Goal: Task Accomplishment & Management: Complete application form

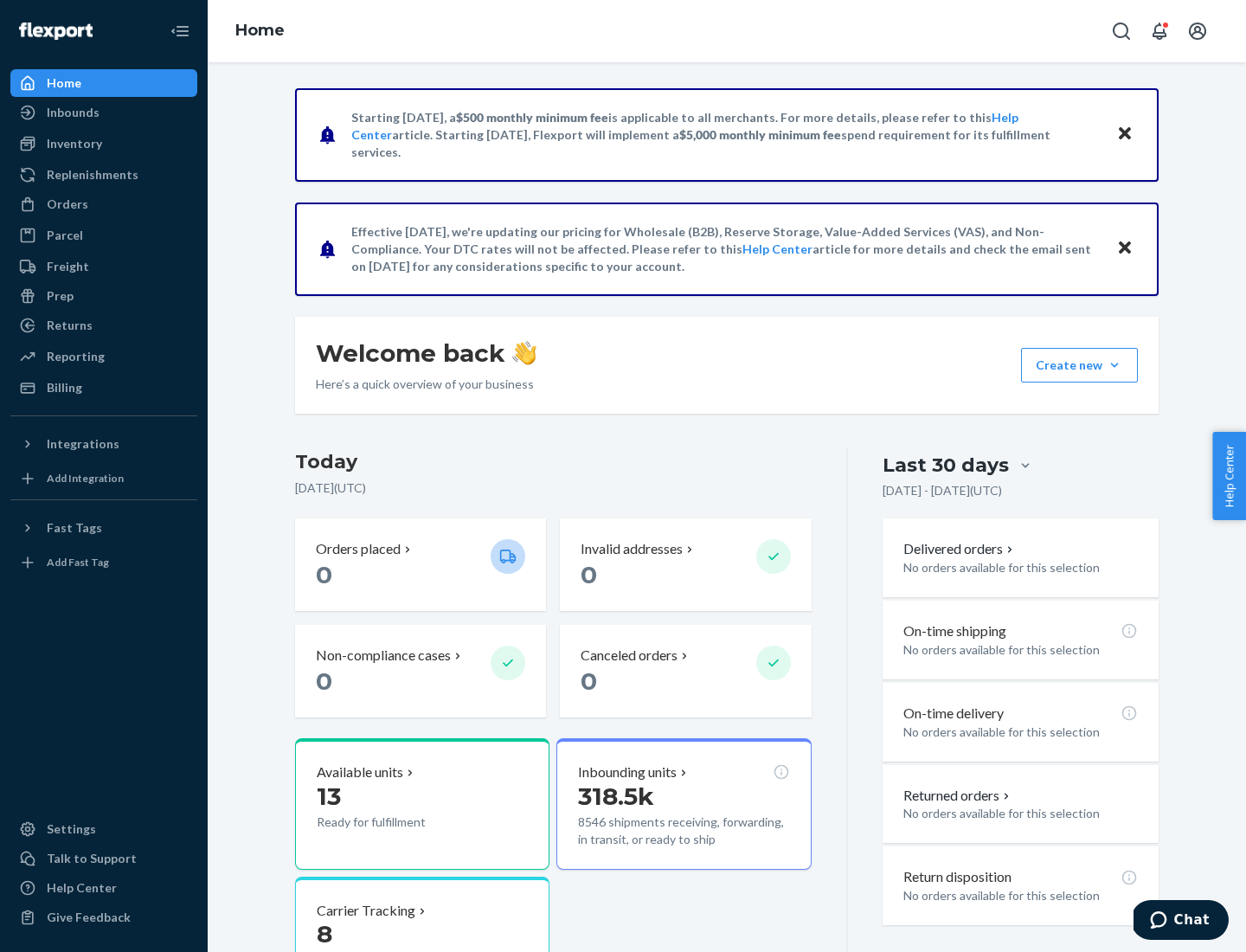
click at [1114, 365] on button "Create new Create new inbound Create new order Create new product" at bounding box center [1079, 365] width 117 height 35
click at [104, 112] on div "Inbounds" at bounding box center [104, 112] width 184 height 24
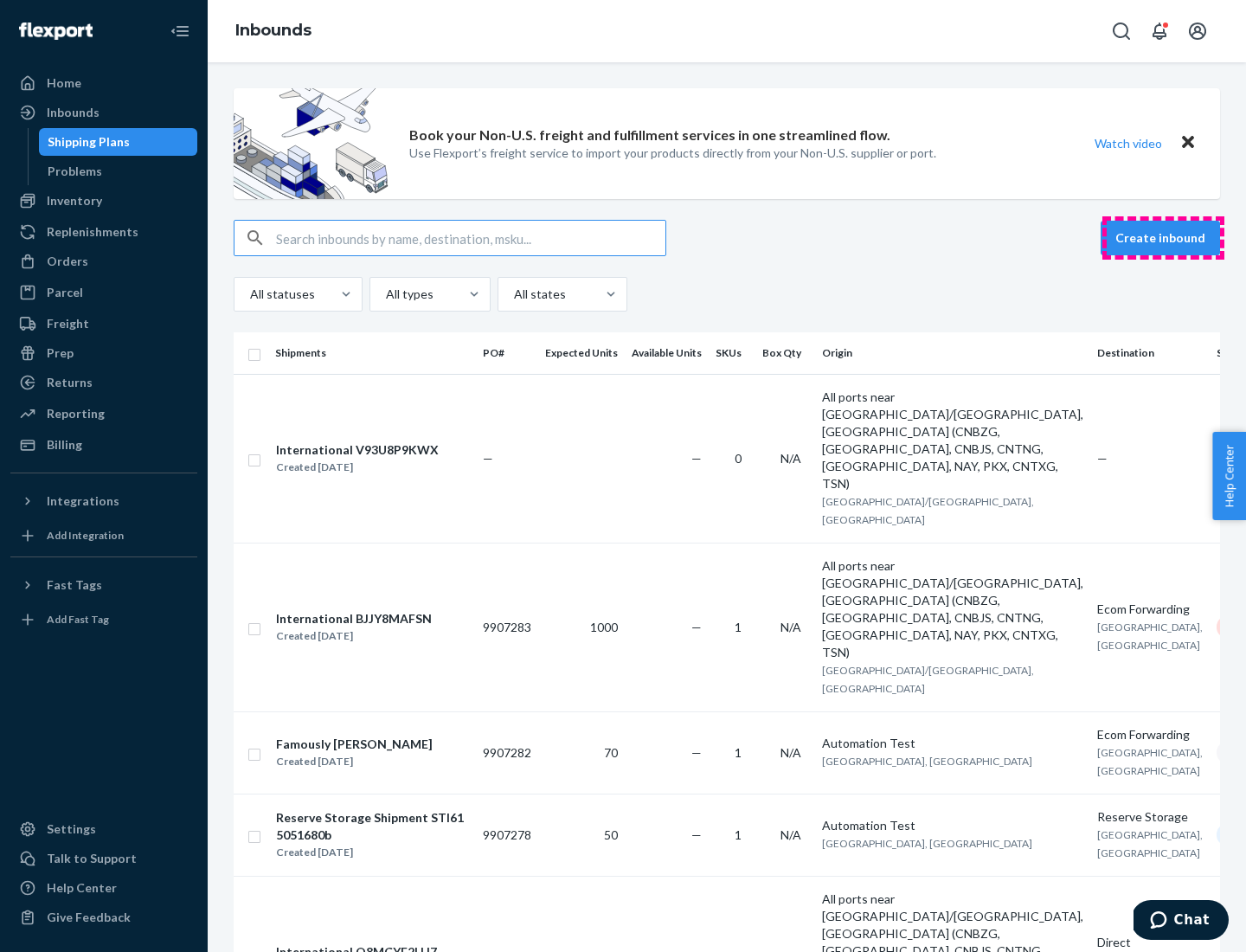
click at [1163, 238] on button "Create inbound" at bounding box center [1160, 238] width 119 height 35
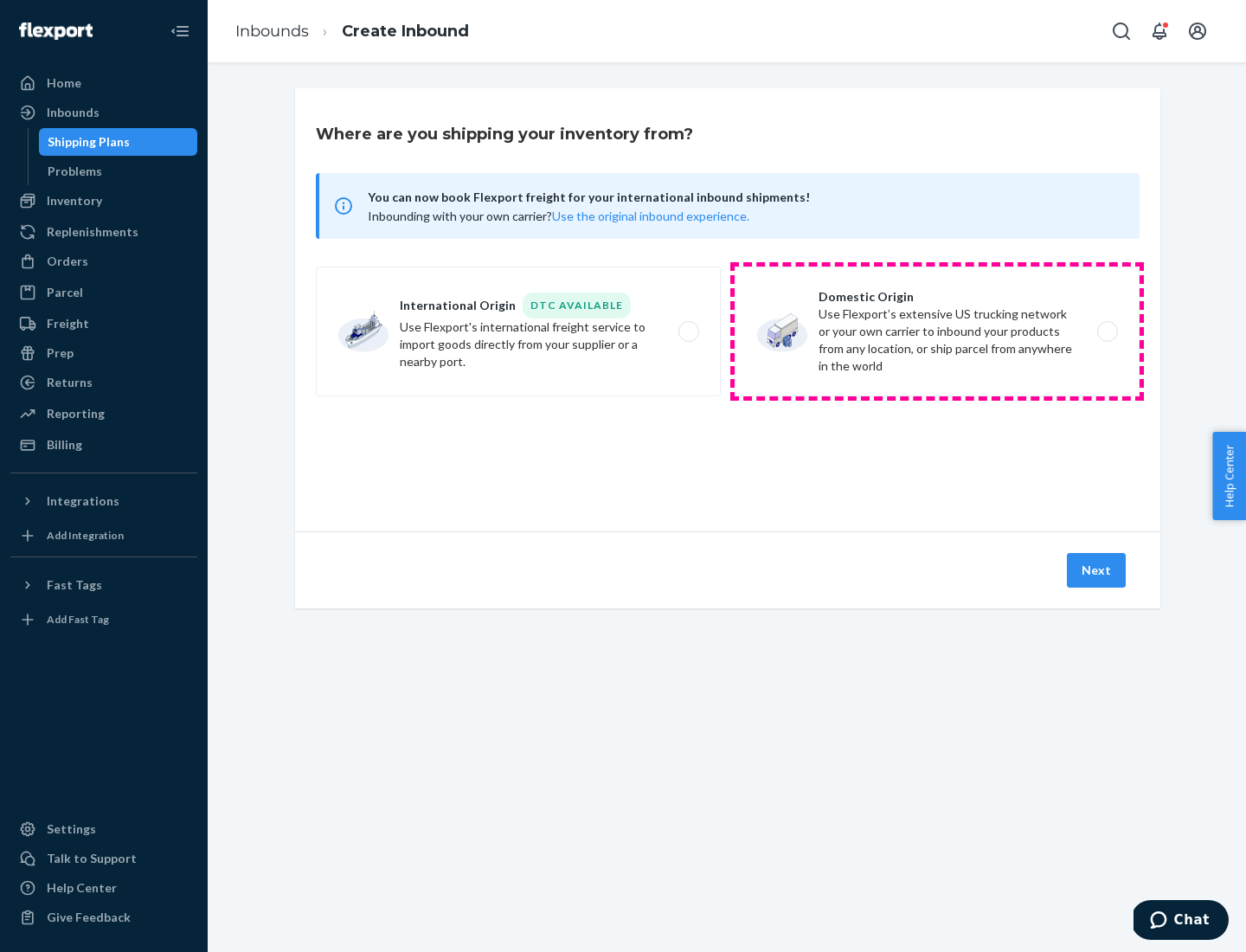
click at [937, 332] on label "Domestic Origin Use Flexport’s extensive US trucking network or your own carrie…" at bounding box center [938, 331] width 405 height 130
click at [1107, 332] on input "Domestic Origin Use Flexport’s extensive US trucking network or your own carrie…" at bounding box center [1112, 332] width 12 height 12
radio input "true"
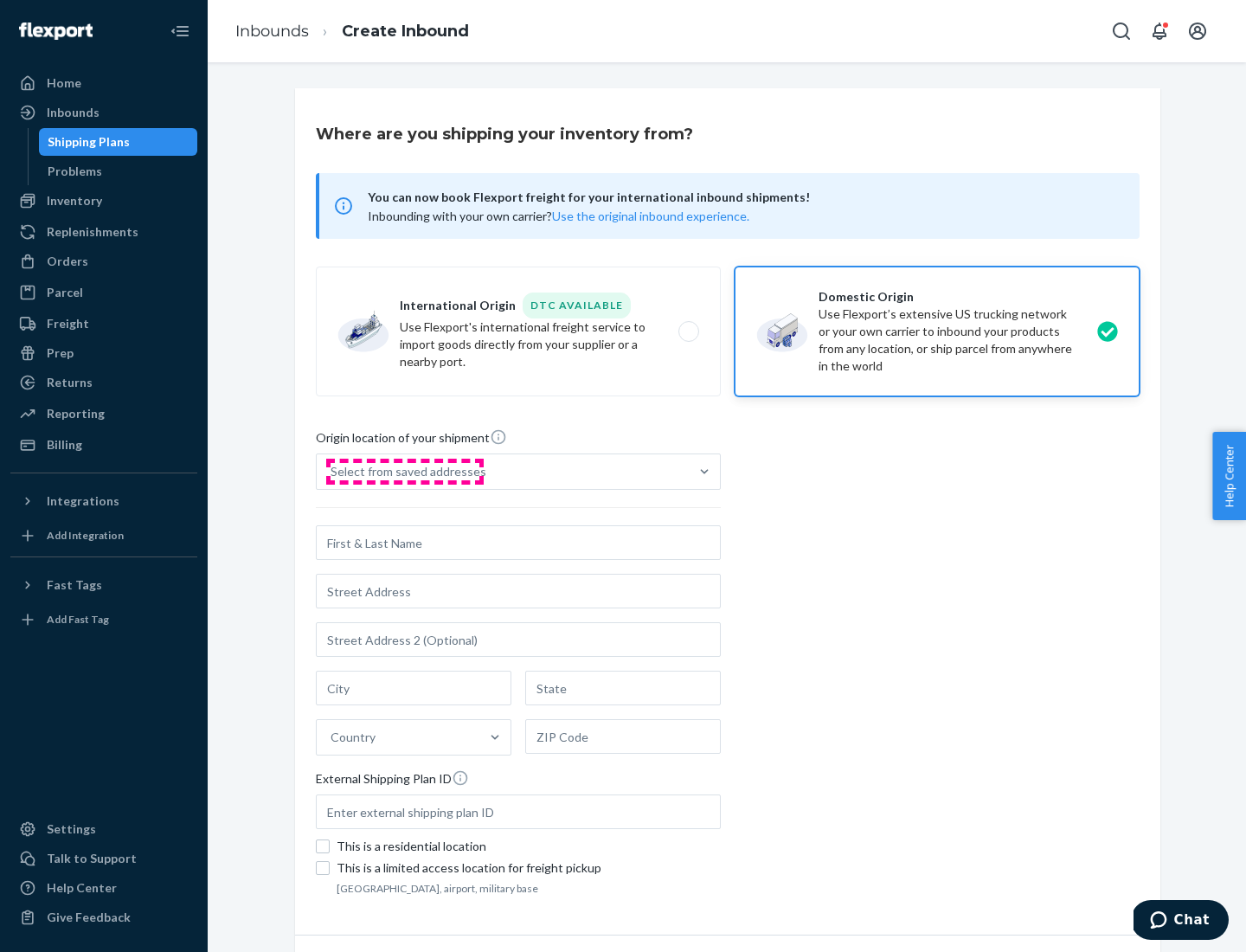
click at [404, 472] on div "Select from saved addresses" at bounding box center [409, 471] width 156 height 17
click at [333, 472] on input "Select from saved addresses" at bounding box center [332, 471] width 2 height 17
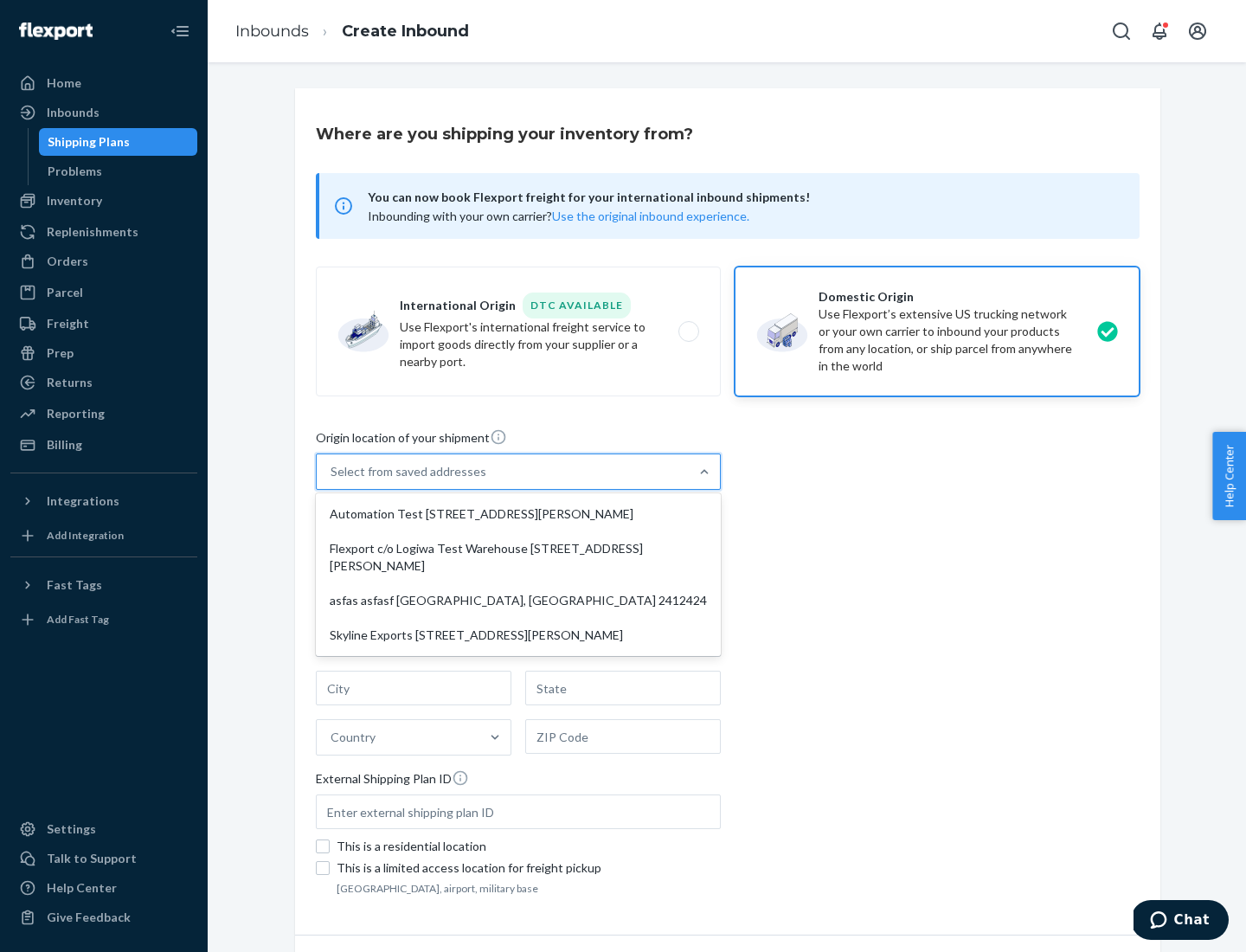
scroll to position [7, 0]
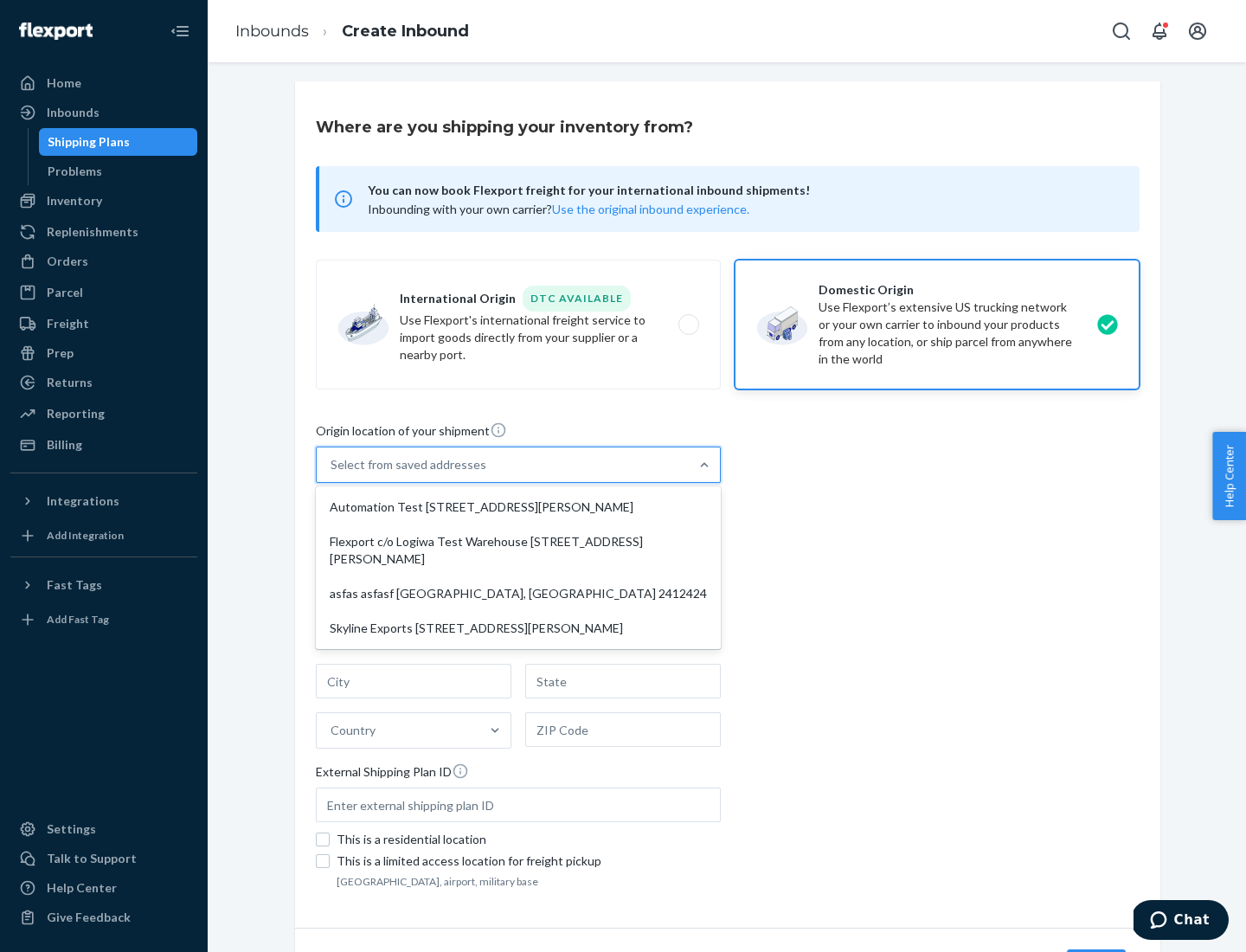
click at [518, 507] on div "Automation Test [STREET_ADDRESS][PERSON_NAME]" at bounding box center [518, 506] width 398 height 35
click at [333, 473] on input "option Automation Test [STREET_ADDRESS][PERSON_NAME] focused, 1 of 4. 4 results…" at bounding box center [332, 464] width 2 height 17
type input "Automation Test"
type input "9th Floor"
type input "[GEOGRAPHIC_DATA]"
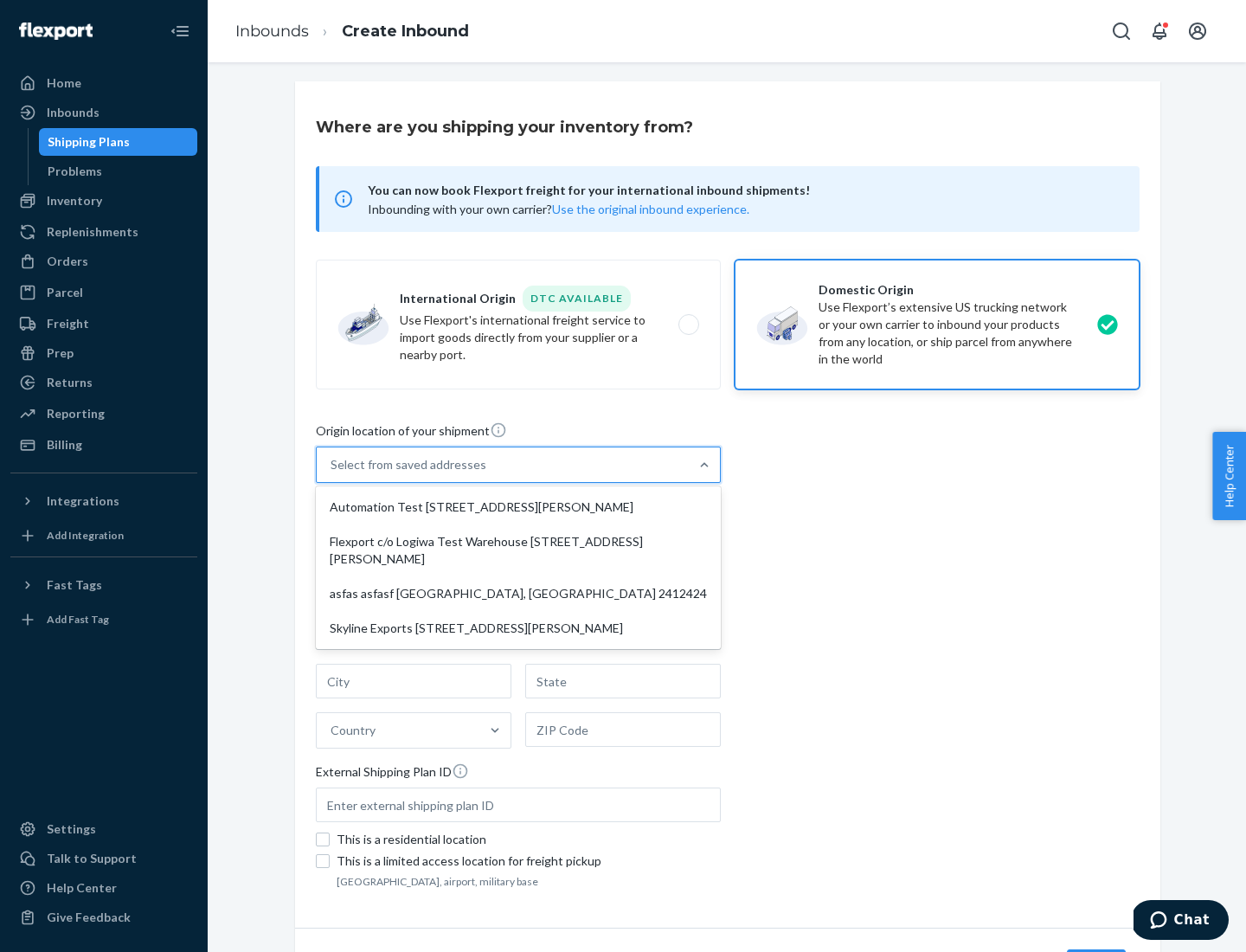
type input "CA"
type input "94104"
type input "[STREET_ADDRESS][PERSON_NAME]"
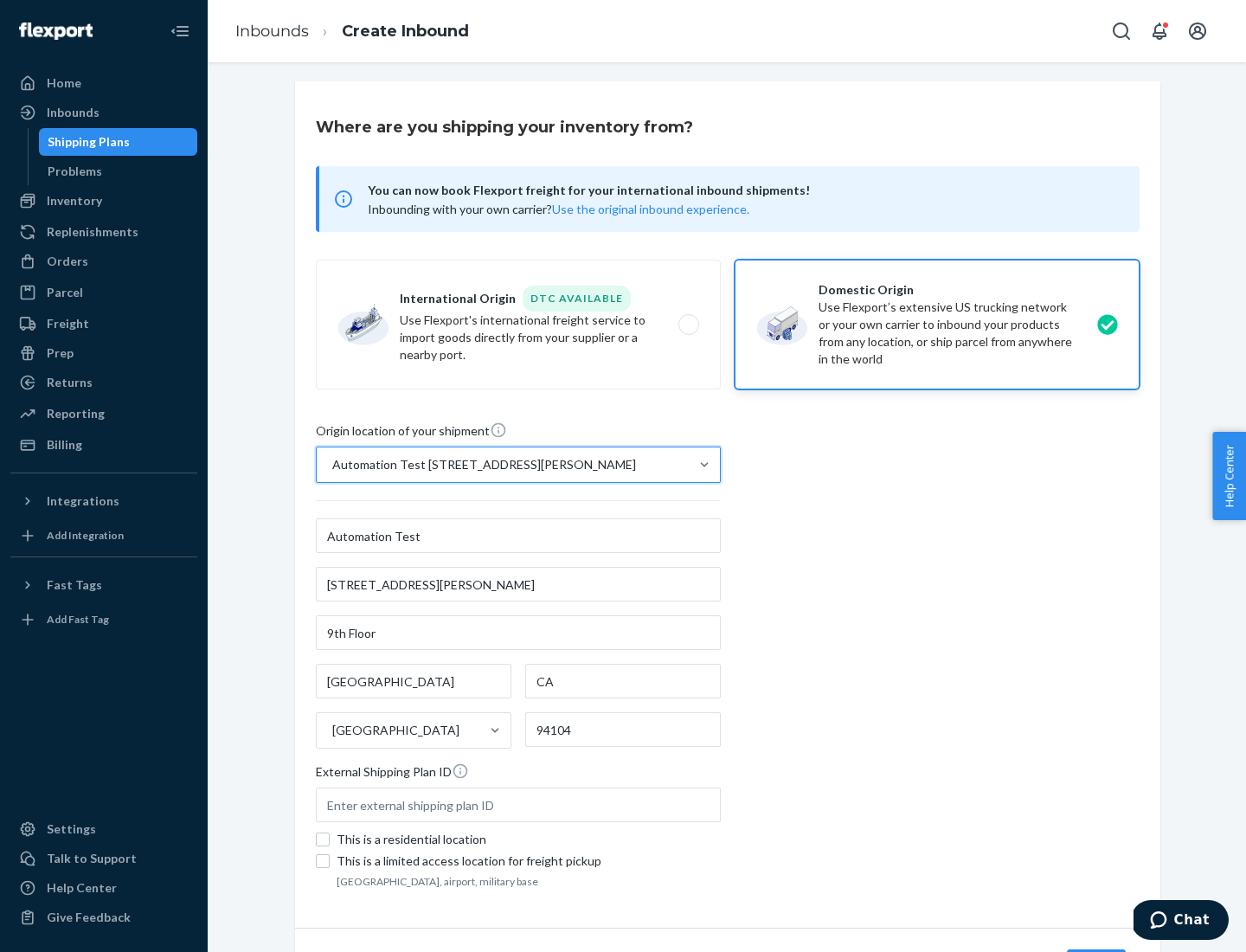
scroll to position [101, 0]
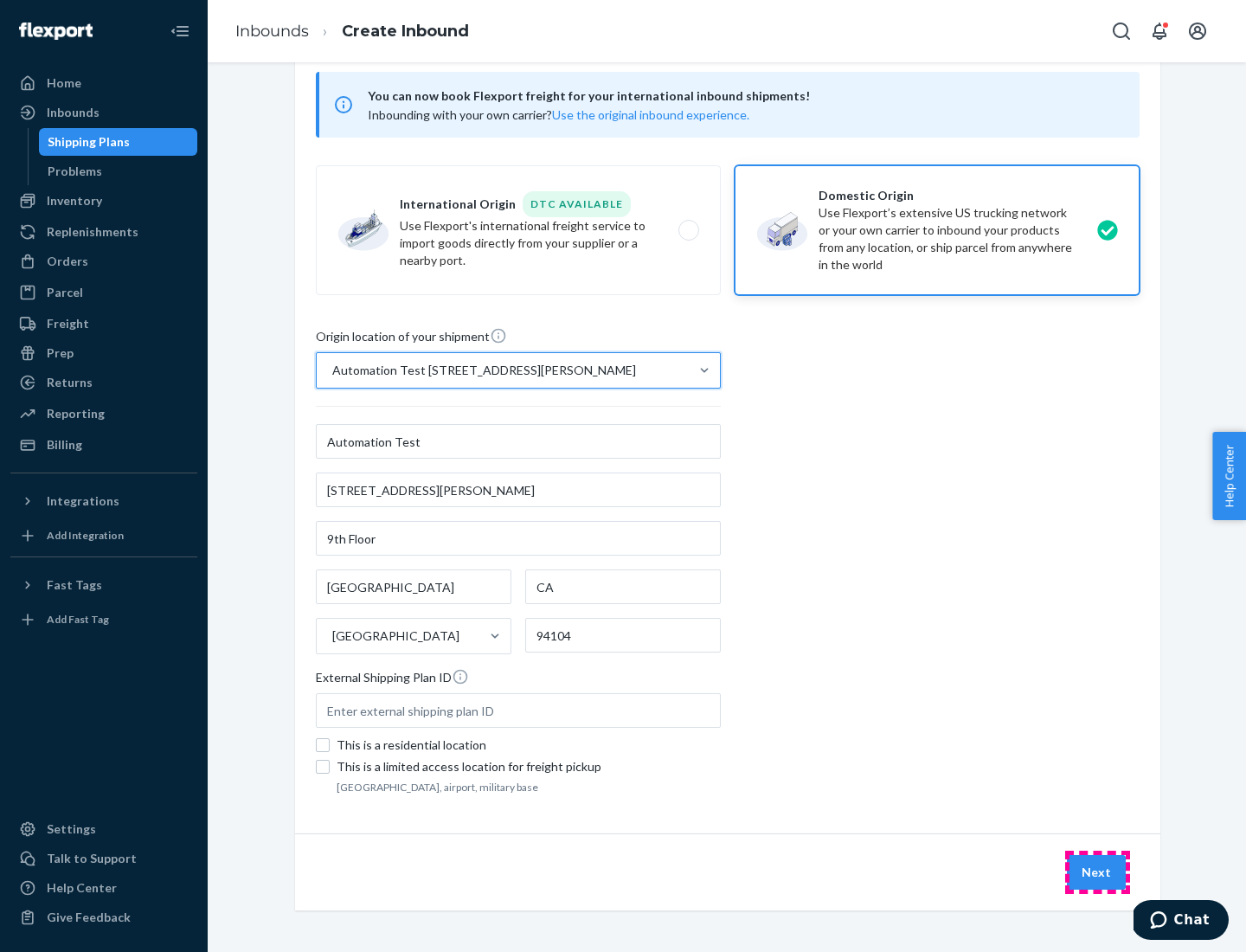
click at [1097, 872] on button "Next" at bounding box center [1096, 872] width 59 height 35
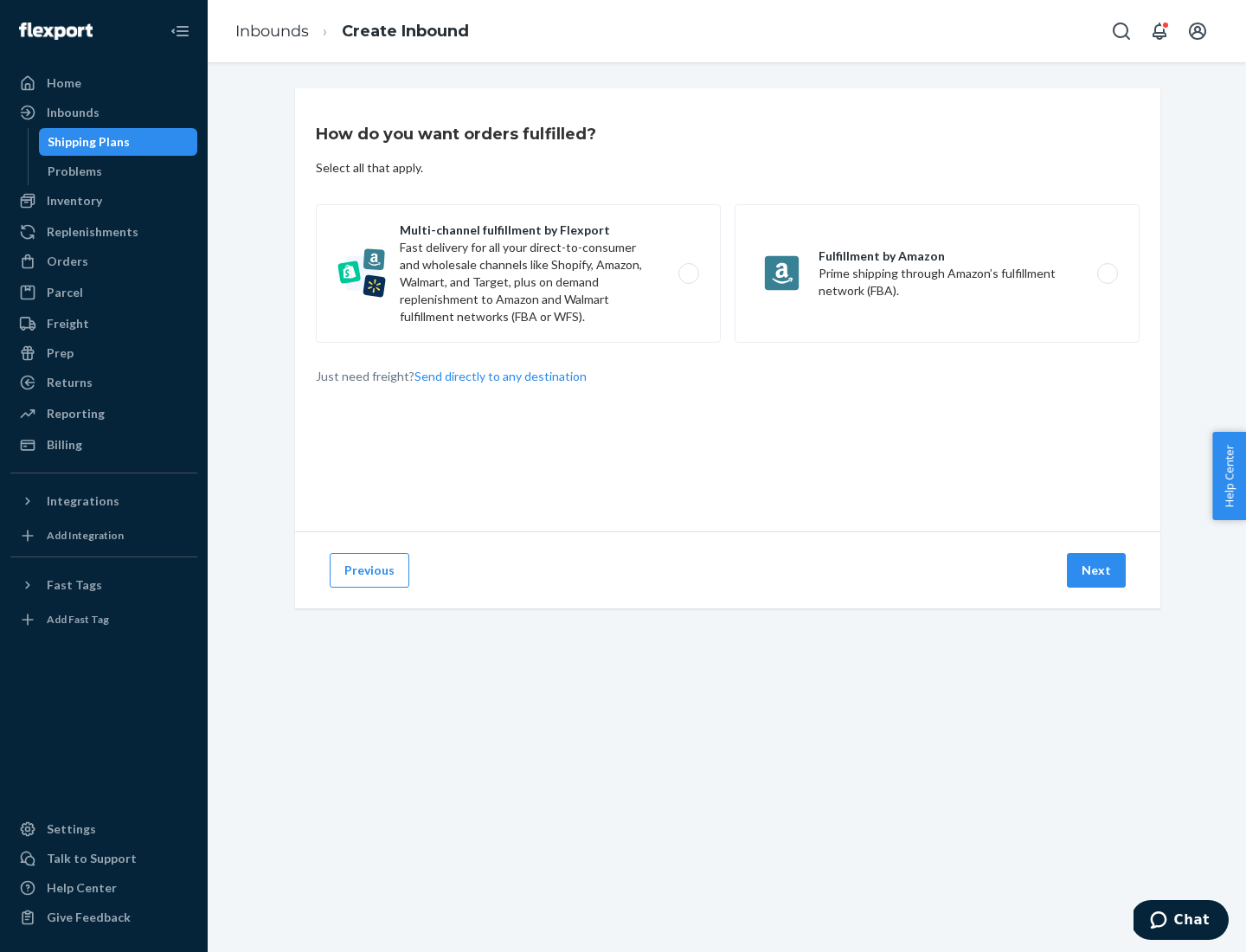
click at [518, 273] on label "Multi-channel fulfillment by Flexport Fast delivery for all your direct-to-cons…" at bounding box center [518, 273] width 405 height 138
click at [688, 273] on input "Multi-channel fulfillment by Flexport Fast delivery for all your direct-to-cons…" at bounding box center [693, 273] width 12 height 12
radio input "true"
click at [1097, 570] on button "Next" at bounding box center [1096, 570] width 59 height 35
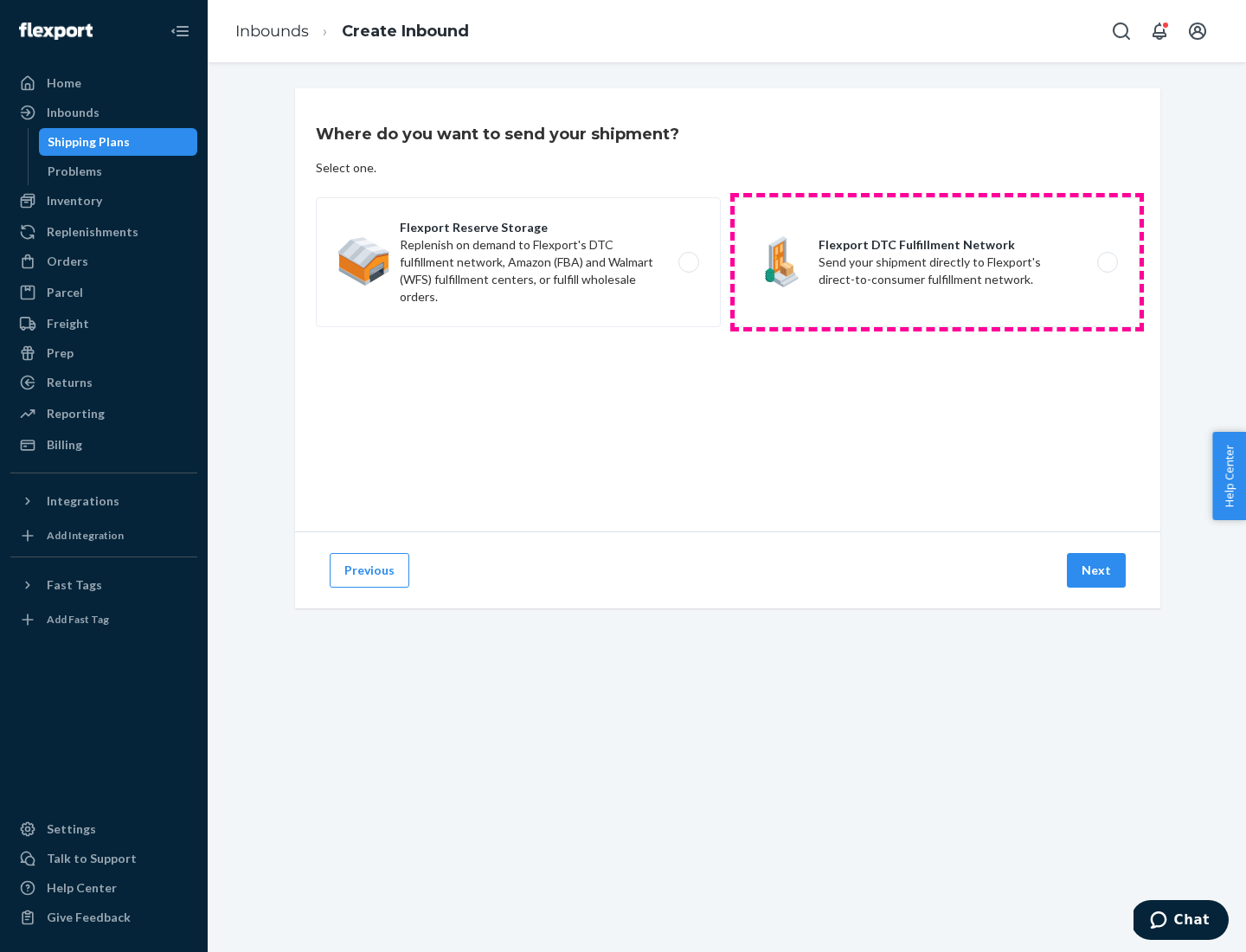
click at [937, 262] on label "Flexport DTC Fulfillment Network Send your shipment directly to Flexport's dire…" at bounding box center [938, 262] width 405 height 130
click at [1107, 262] on input "Flexport DTC Fulfillment Network Send your shipment directly to Flexport's dire…" at bounding box center [1112, 263] width 12 height 12
radio input "true"
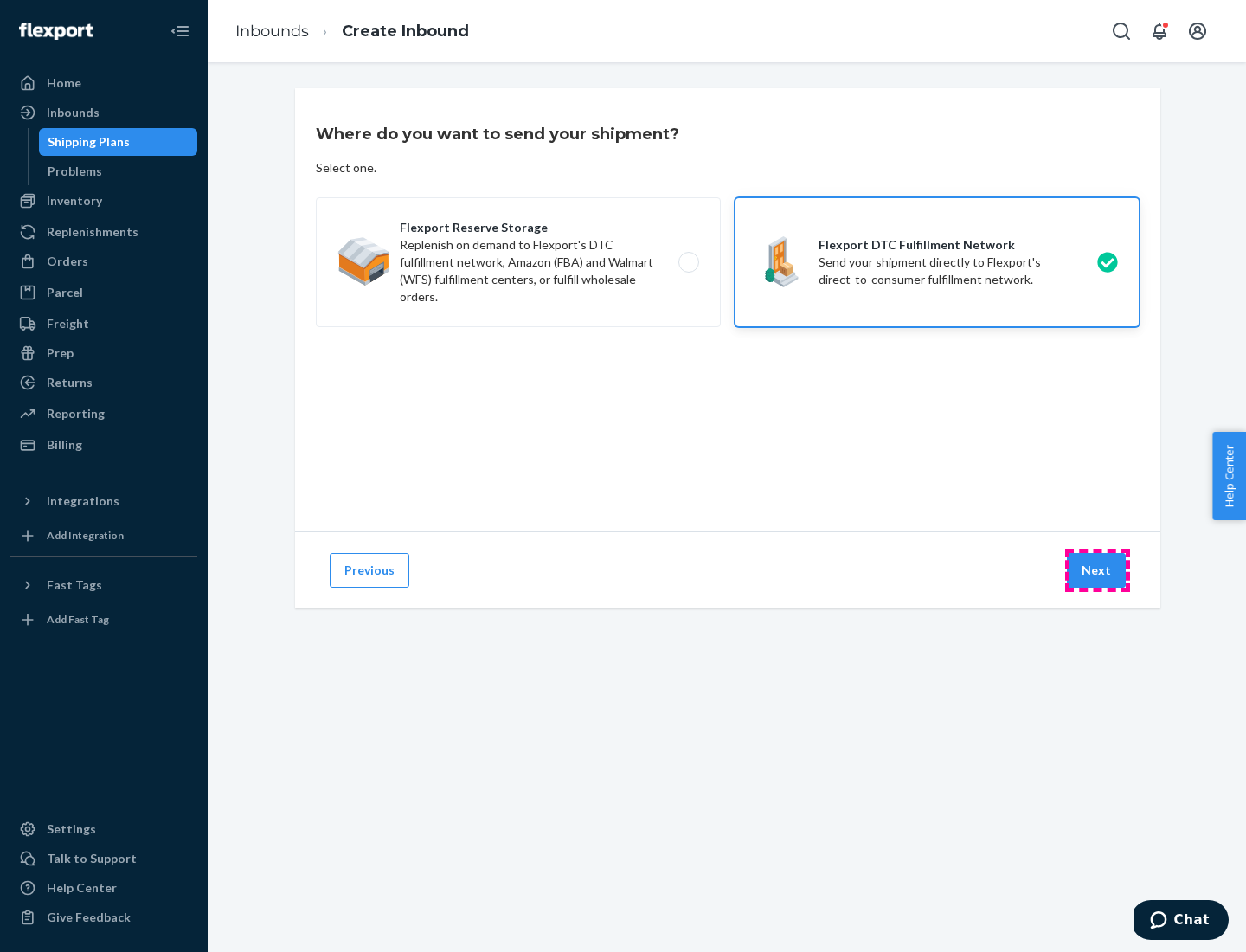
click at [1097, 570] on button "Next" at bounding box center [1096, 570] width 59 height 35
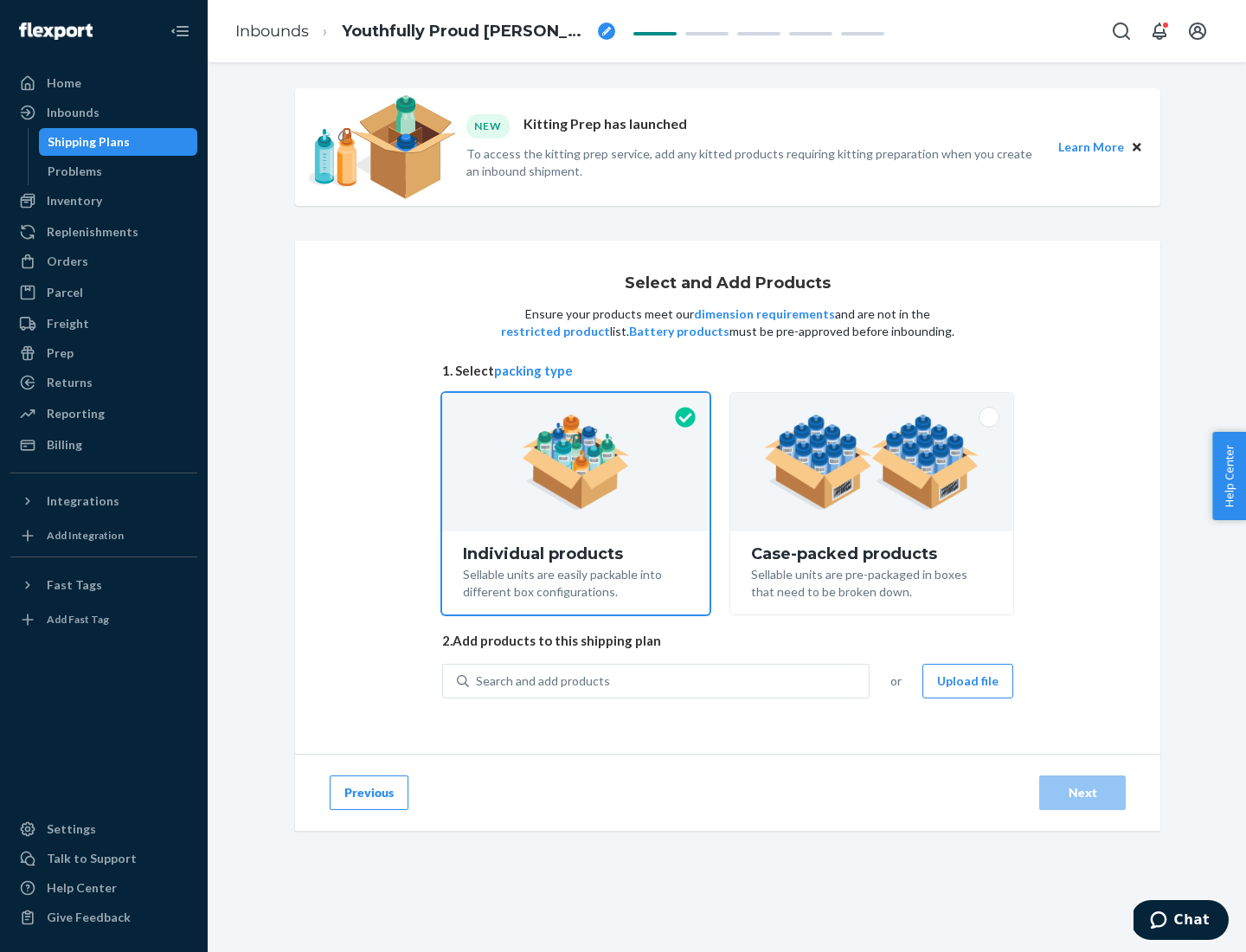
click at [872, 462] on img at bounding box center [871, 462] width 215 height 95
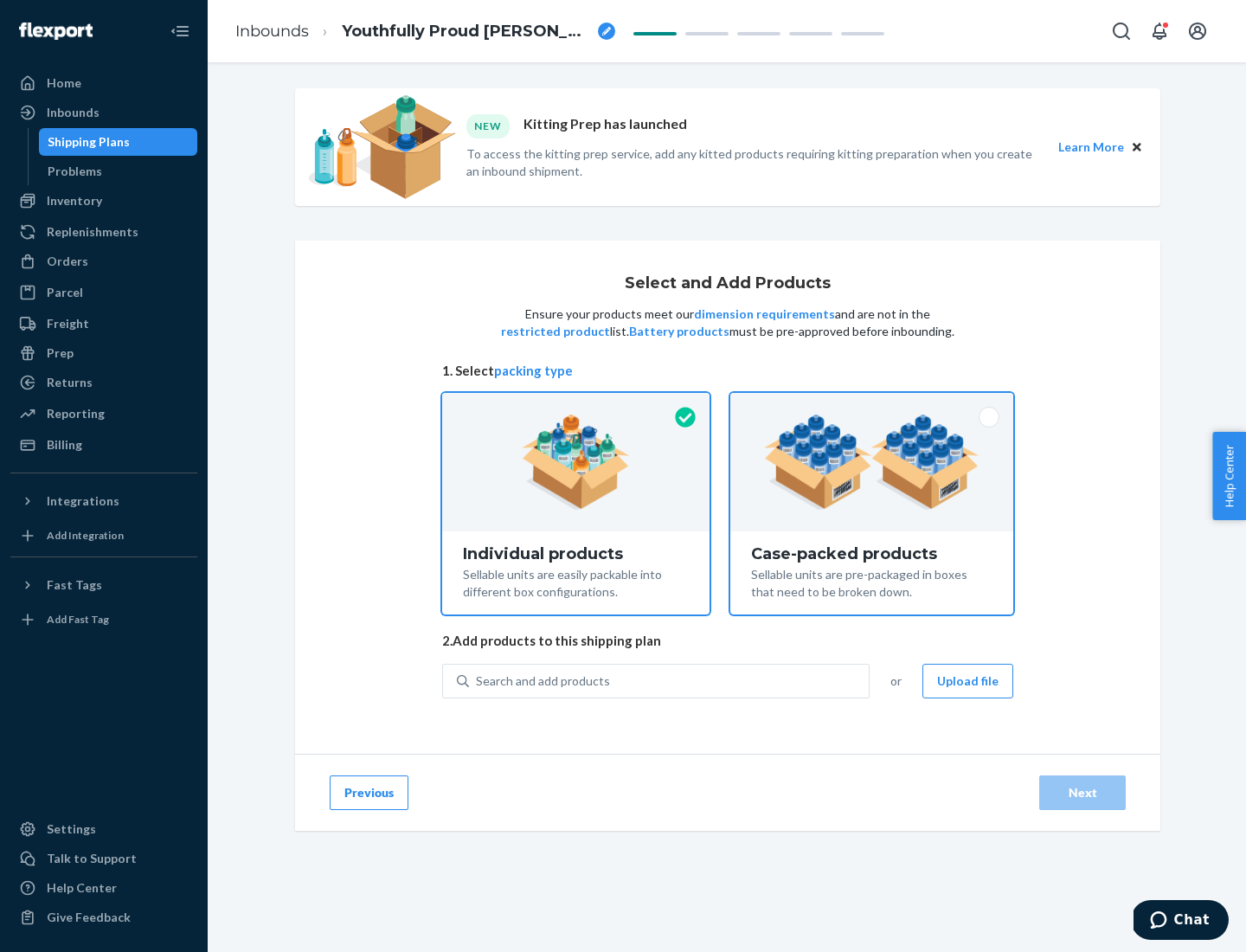
click at [872, 404] on input "Case-packed products Sellable units are pre-packaged in boxes that need to be b…" at bounding box center [871, 398] width 12 height 12
radio input "true"
radio input "false"
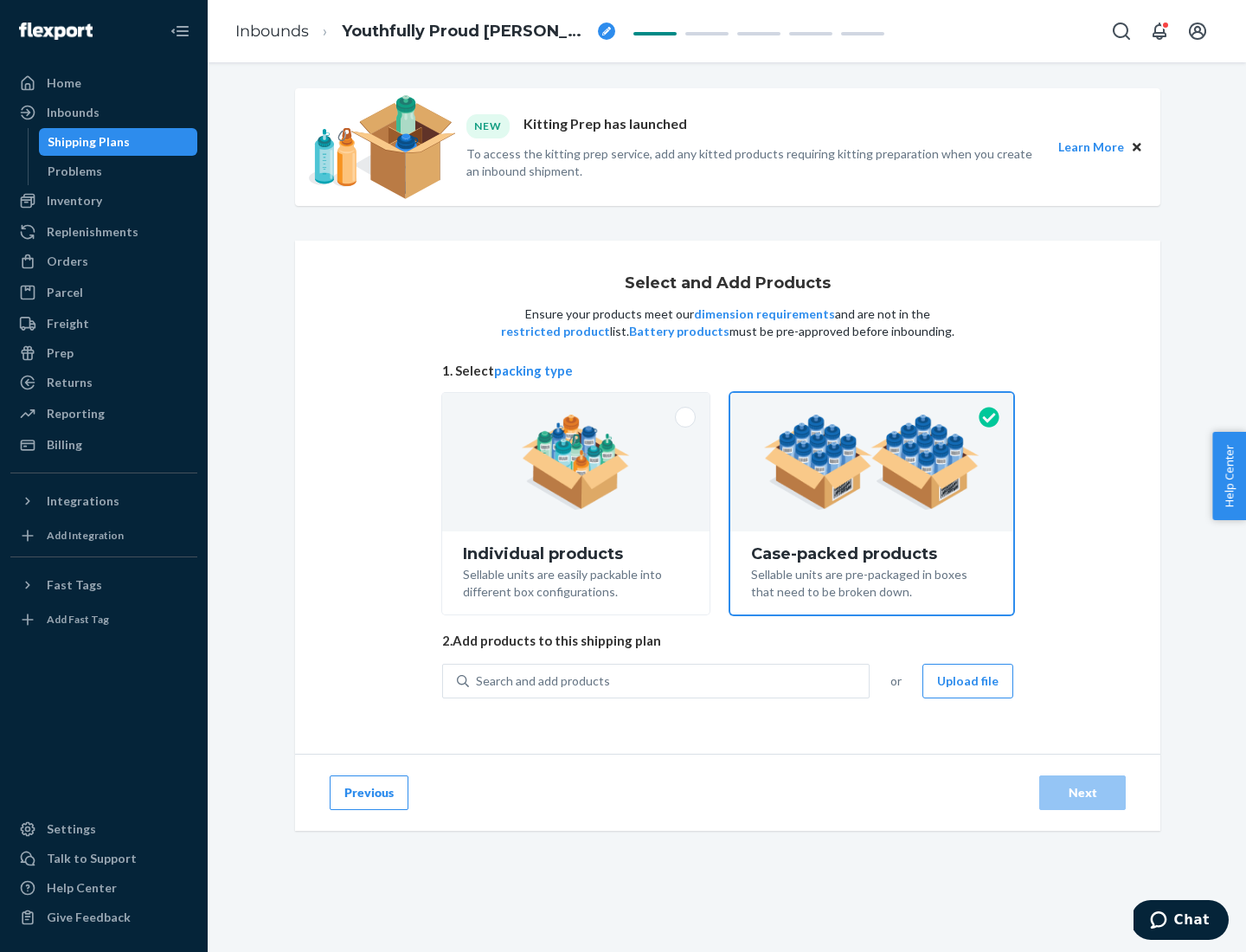
click at [670, 680] on div "Search and add products" at bounding box center [669, 680] width 400 height 31
click at [478, 680] on input "Search and add products" at bounding box center [477, 680] width 2 height 17
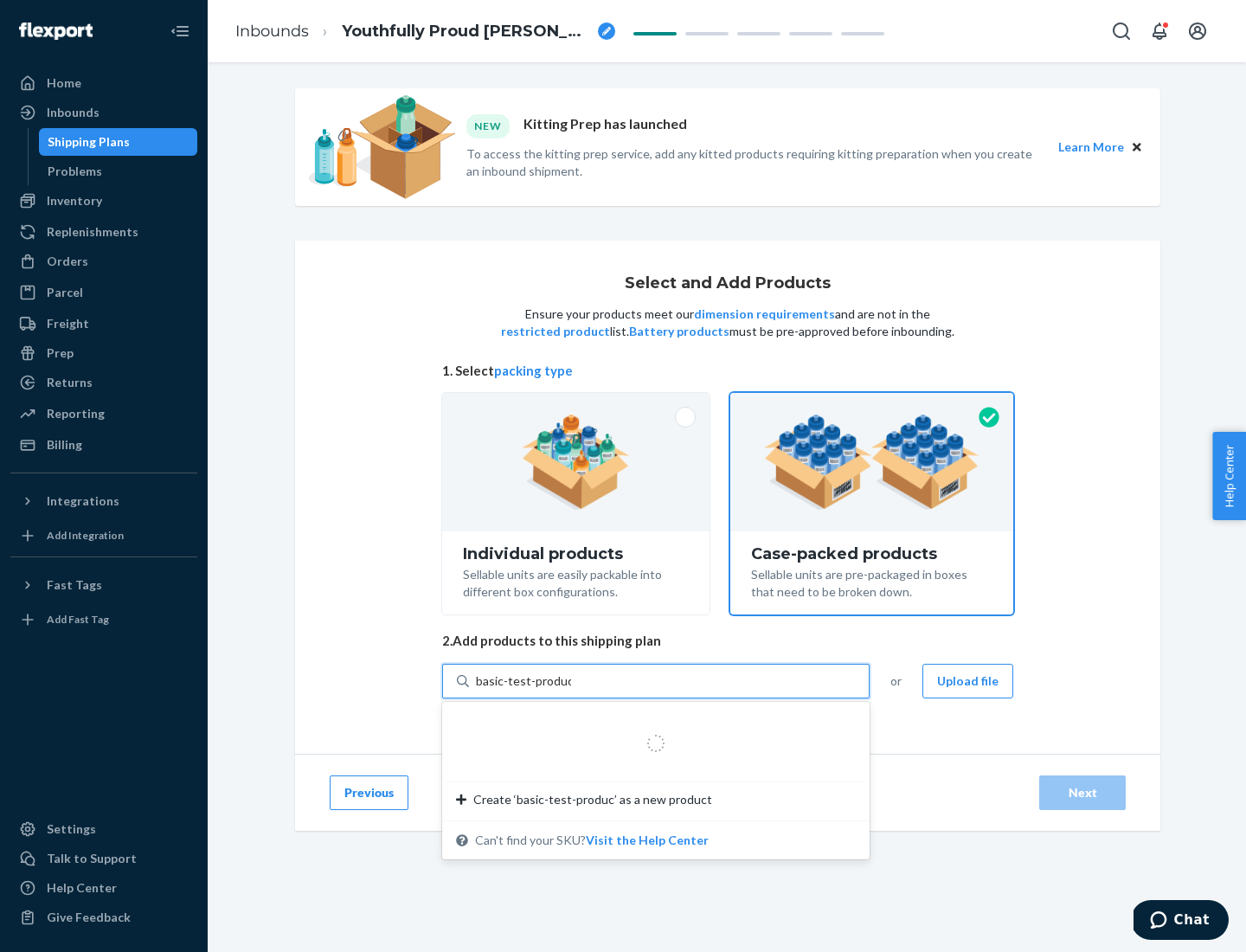
type input "basic-test-product-1"
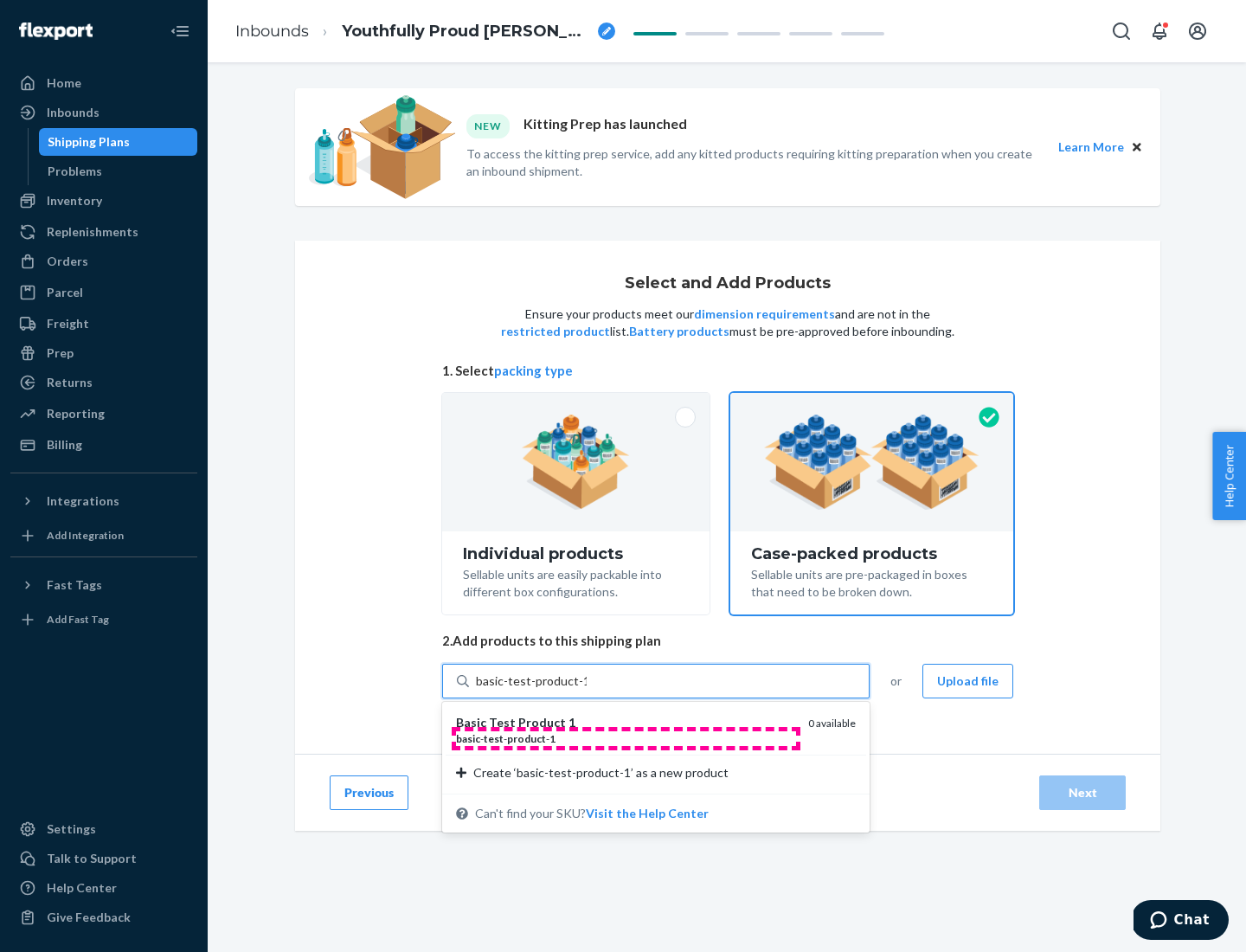
click at [626, 738] on div "basic - test - product - 1" at bounding box center [625, 739] width 338 height 14
click at [586, 689] on input "basic-test-product-1" at bounding box center [532, 680] width 111 height 17
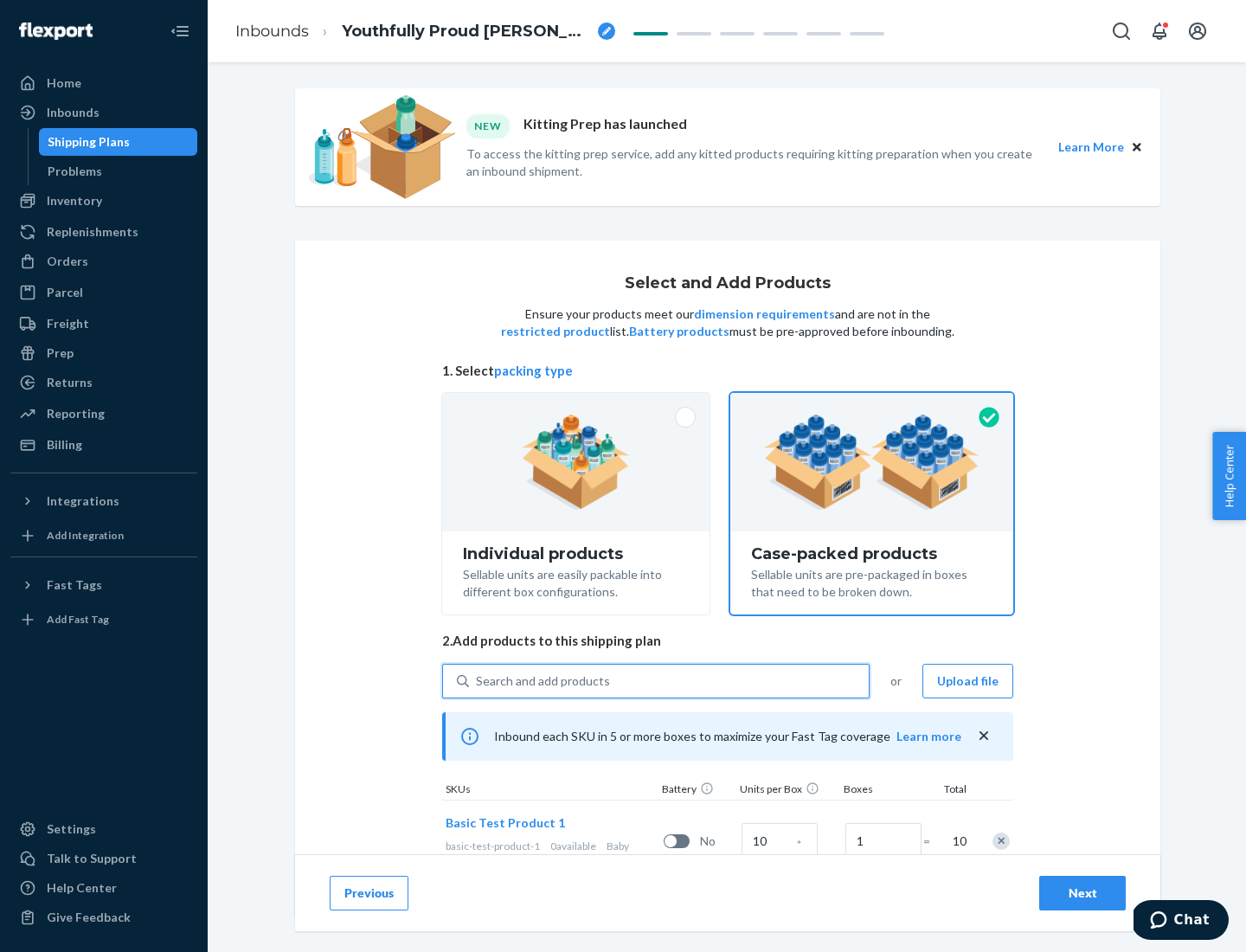
scroll to position [62, 0]
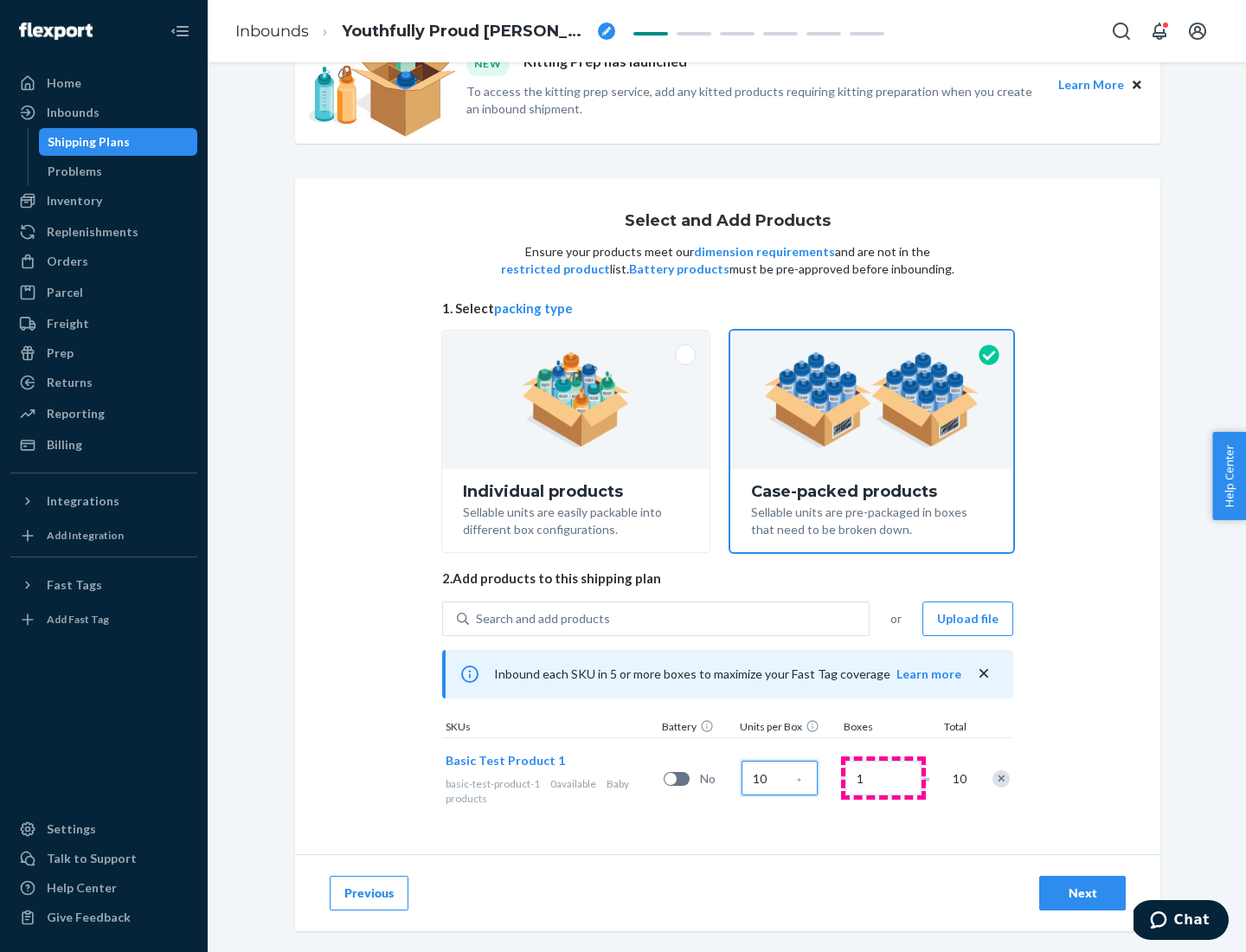
type input "10"
type input "7"
click at [1083, 893] on div "Next" at bounding box center [1083, 893] width 57 height 17
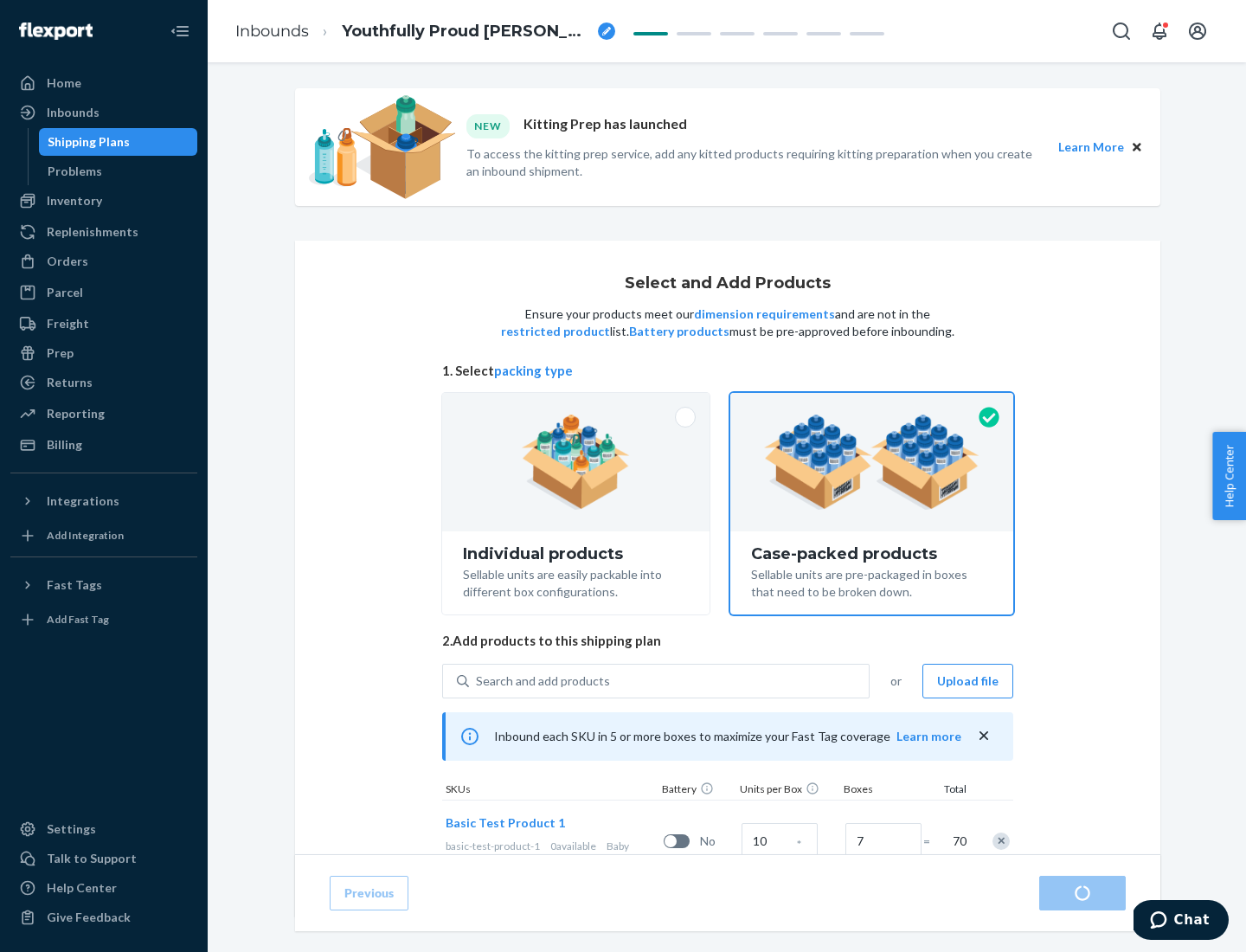
radio input "true"
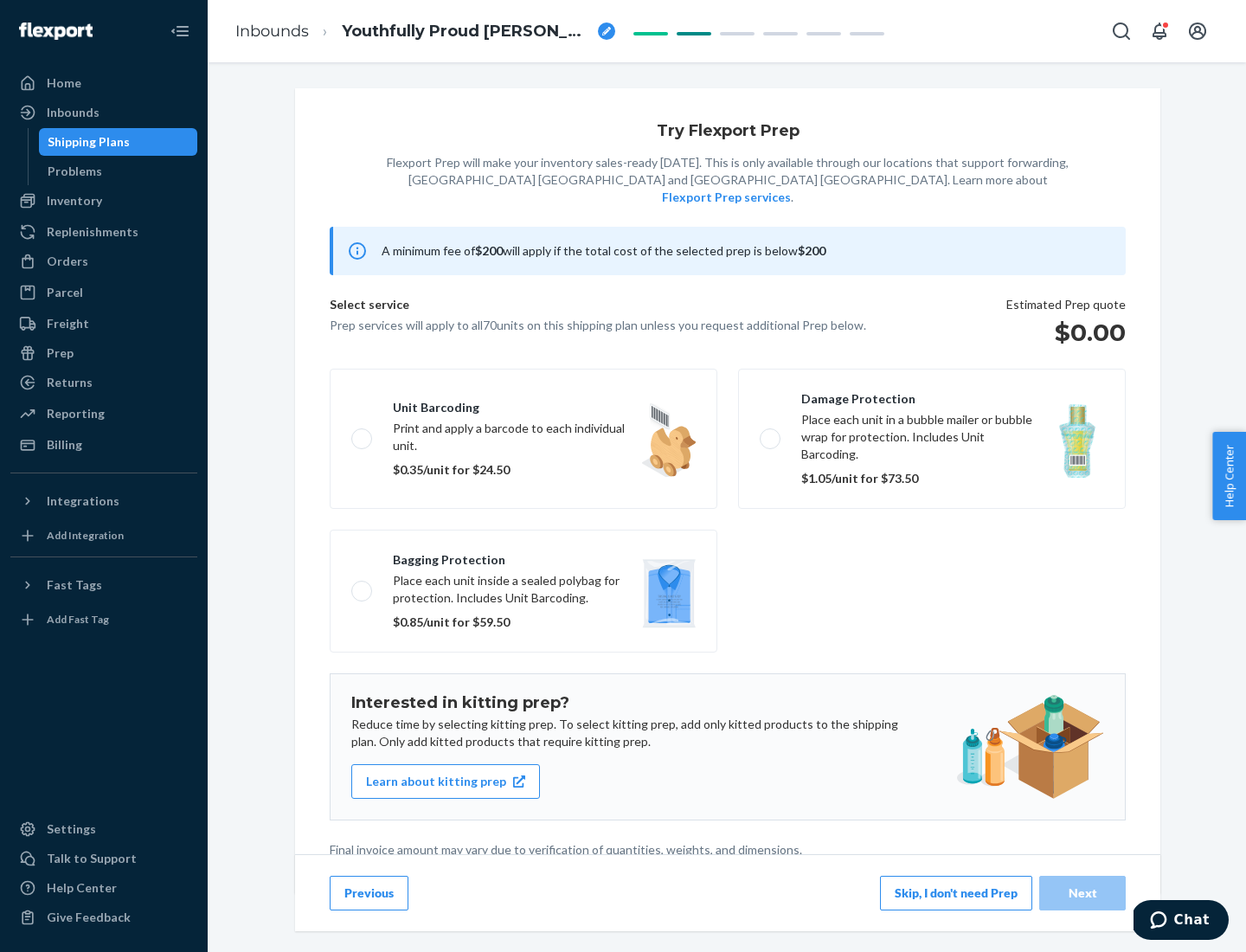
scroll to position [4, 0]
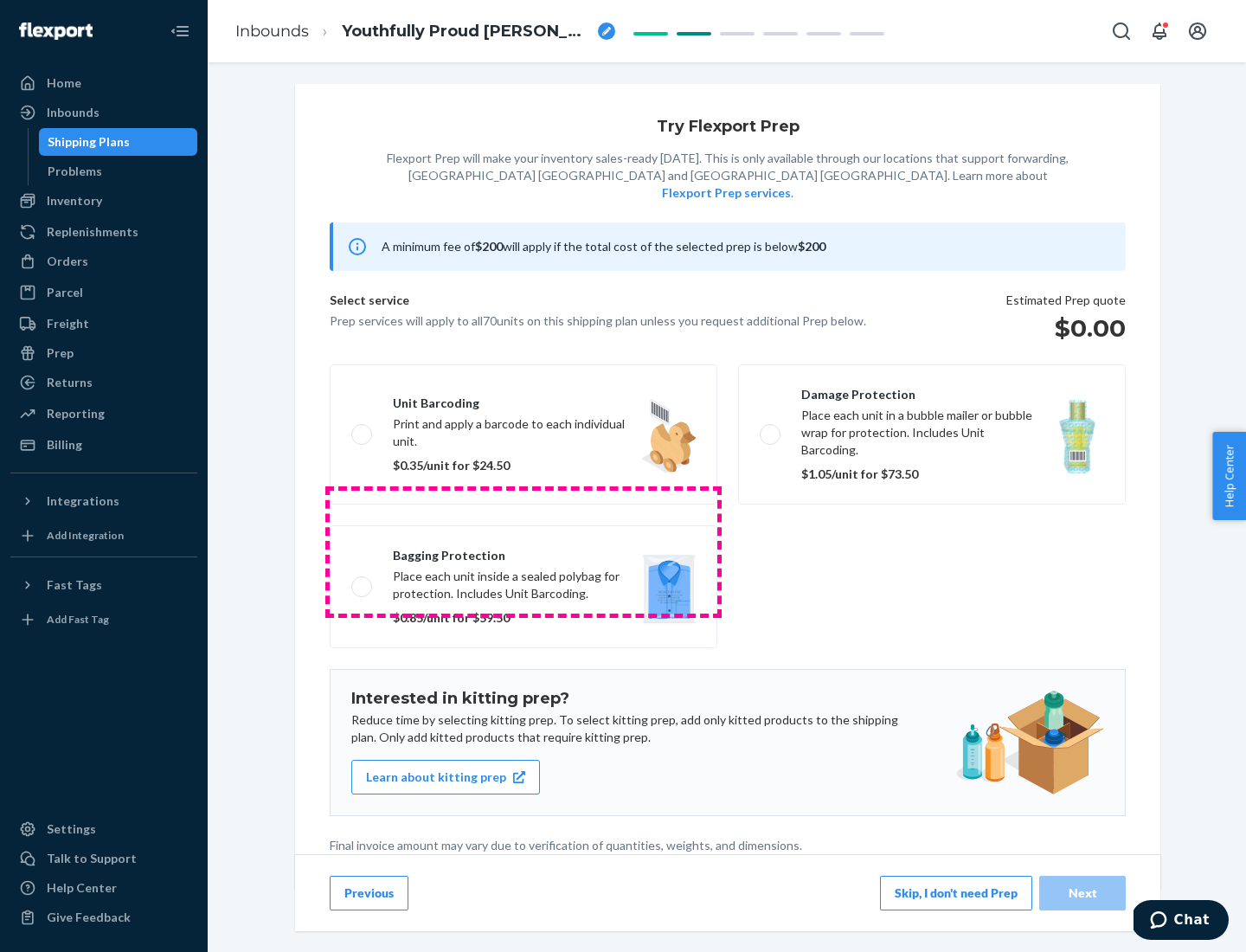
click at [523, 551] on label "Bagging protection Place each unit inside a sealed polybag for protection. Incl…" at bounding box center [523, 586] width 387 height 123
click at [362, 581] on input "Bagging protection Place each unit inside a sealed polybag for protection. Incl…" at bounding box center [357, 586] width 12 height 12
checkbox input "true"
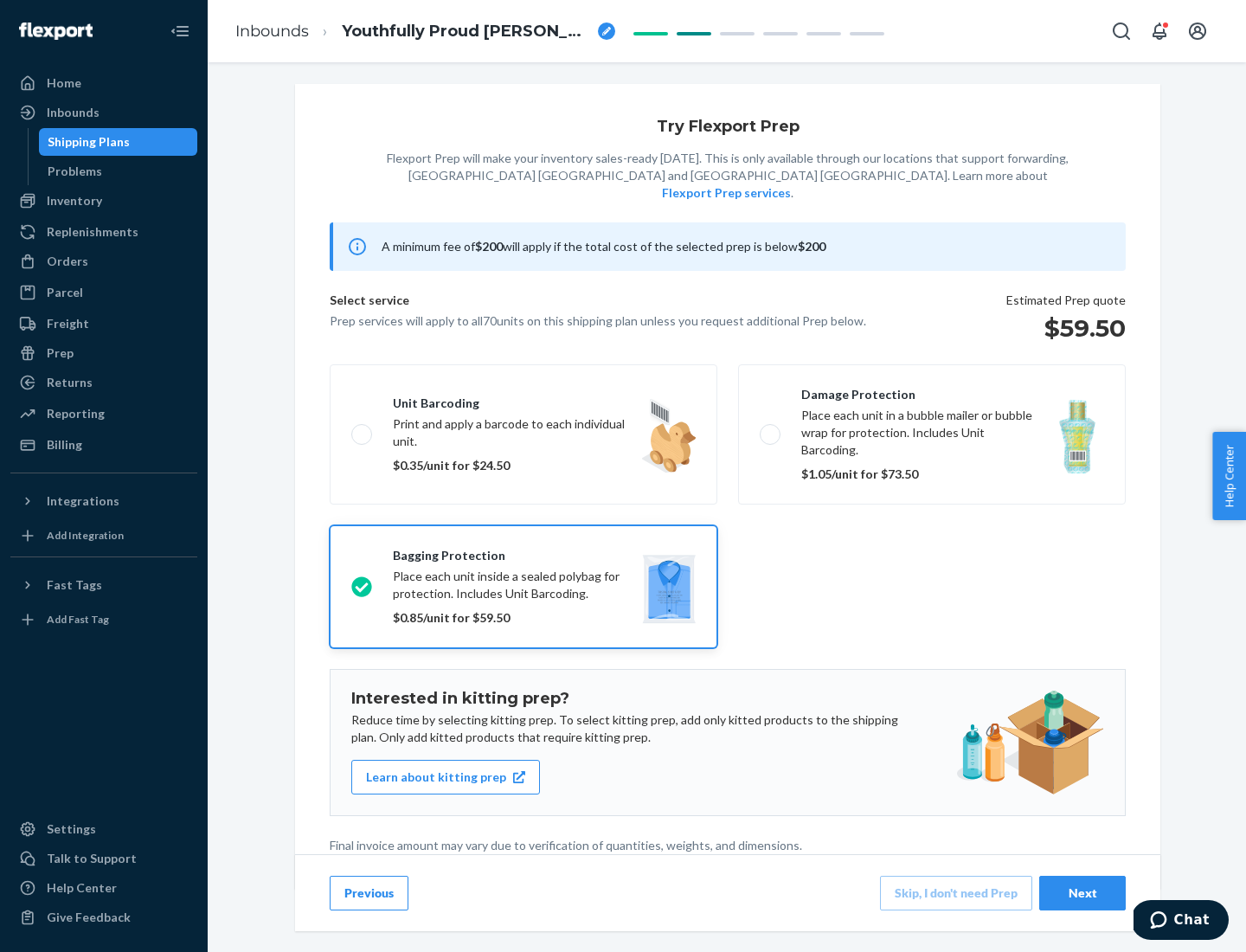
click at [1083, 892] on div "Next" at bounding box center [1083, 893] width 57 height 17
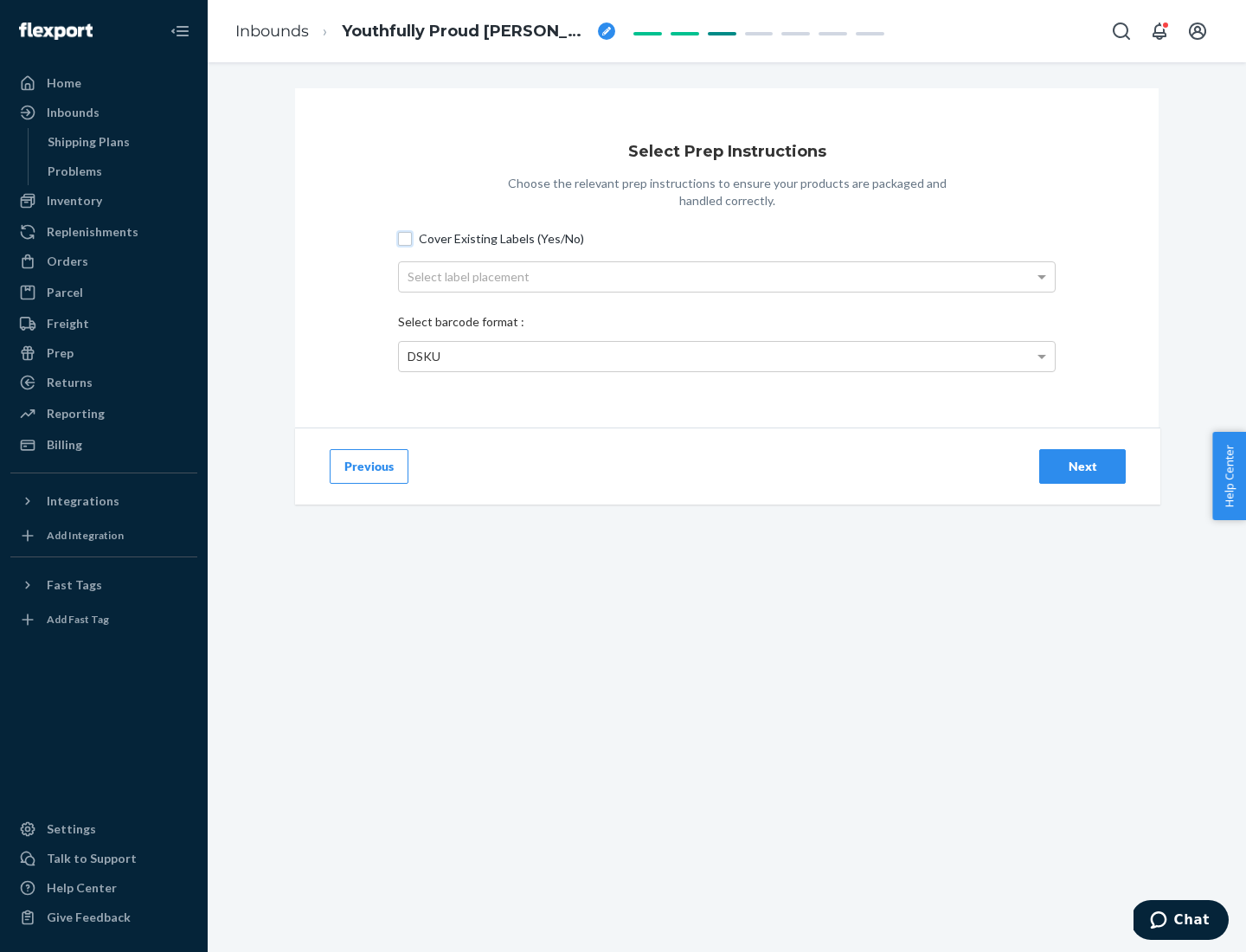
click at [405, 238] on input "Cover Existing Labels (Yes/No)" at bounding box center [404, 238] width 13 height 13
checkbox input "true"
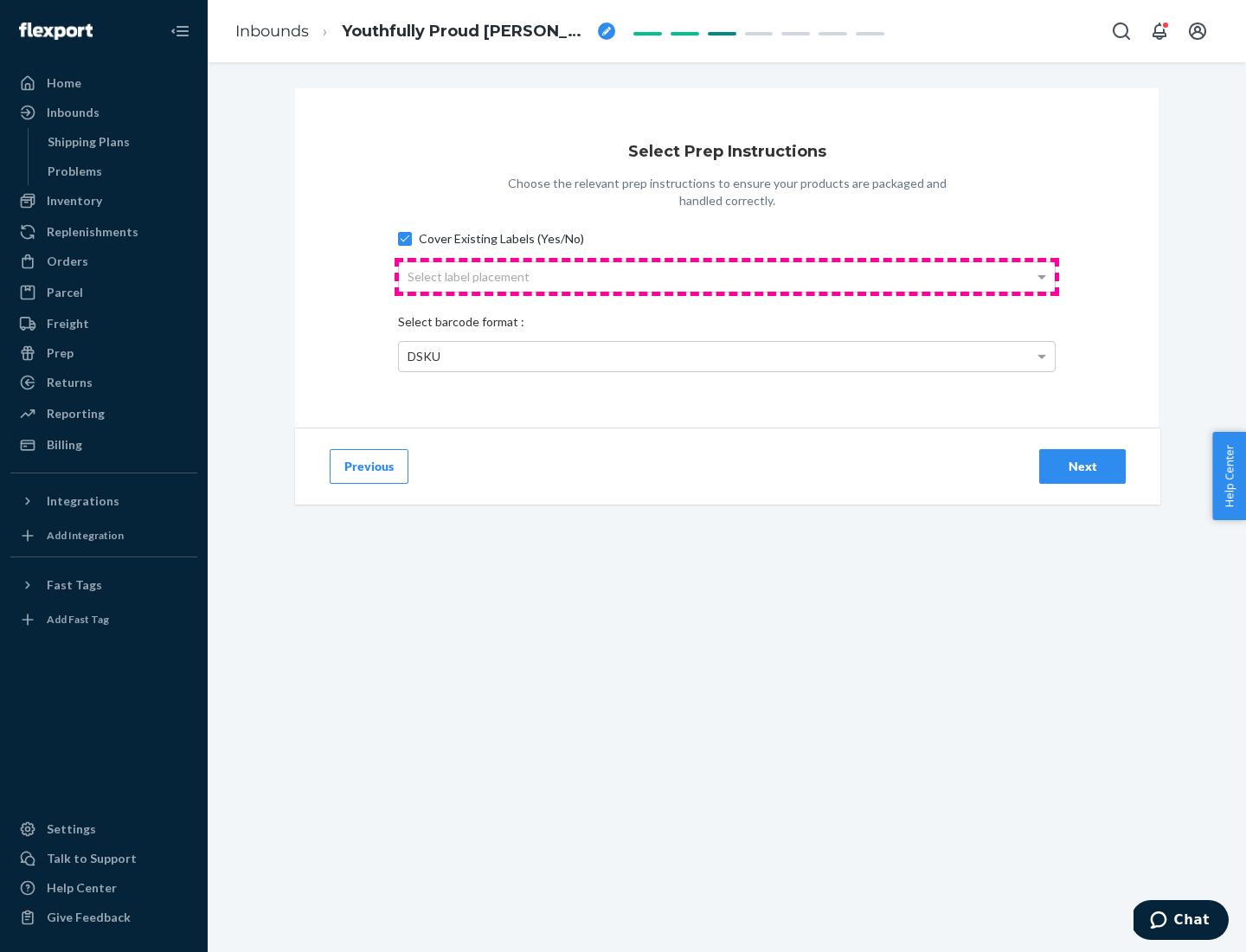
click at [727, 276] on div "Select label placement" at bounding box center [727, 276] width 656 height 30
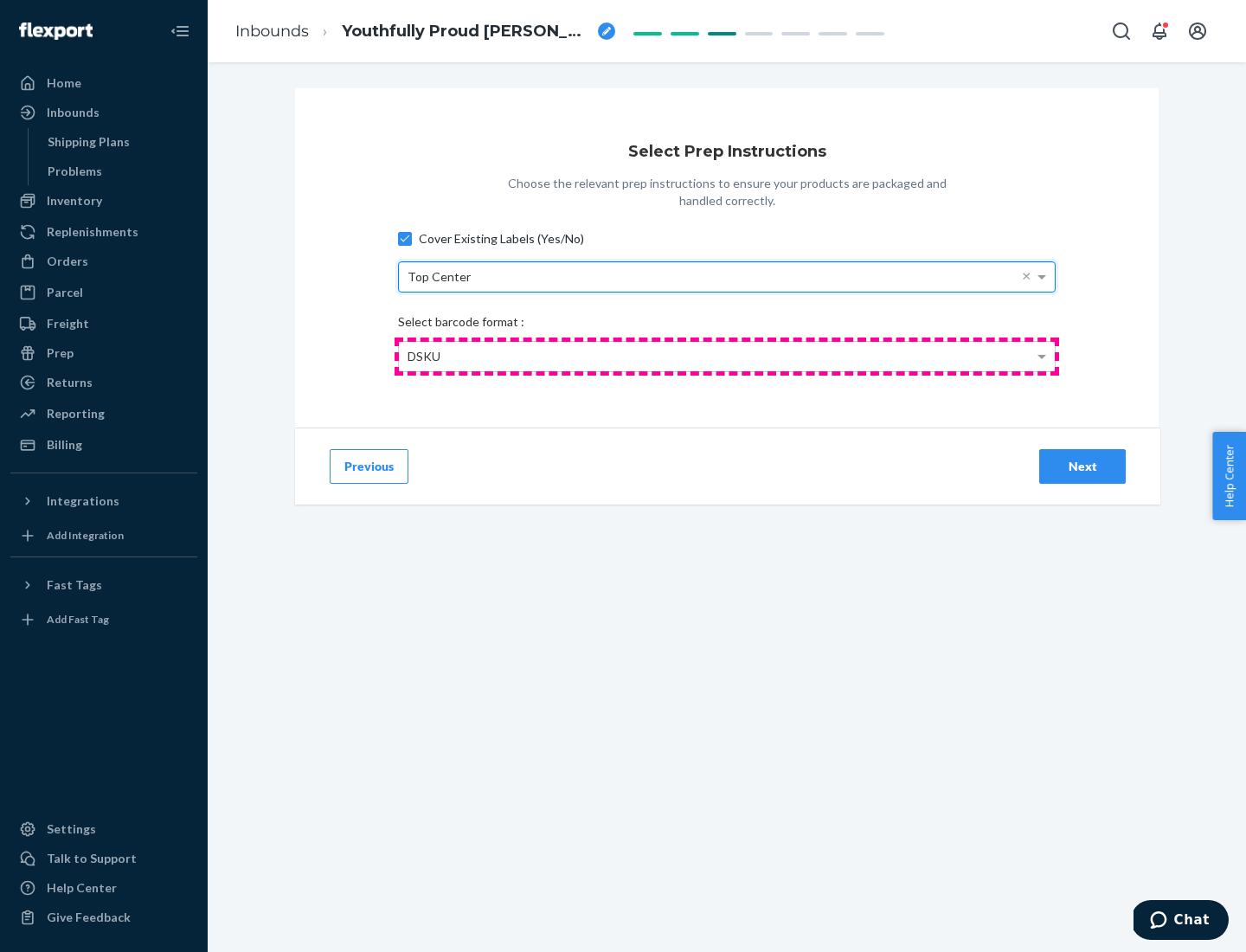
click at [727, 356] on div "DSKU" at bounding box center [727, 356] width 656 height 30
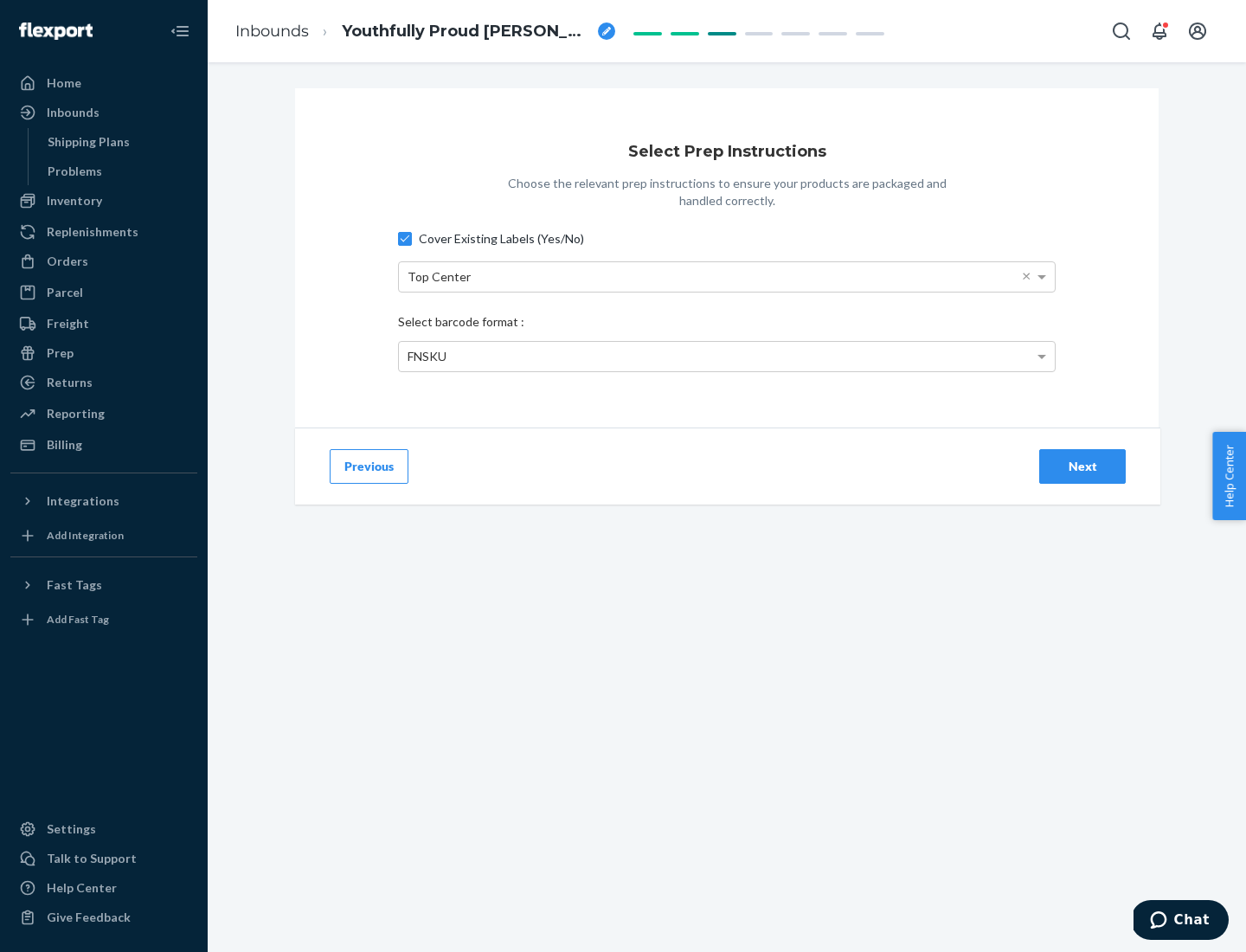
click at [1083, 465] on div "Next" at bounding box center [1083, 466] width 57 height 17
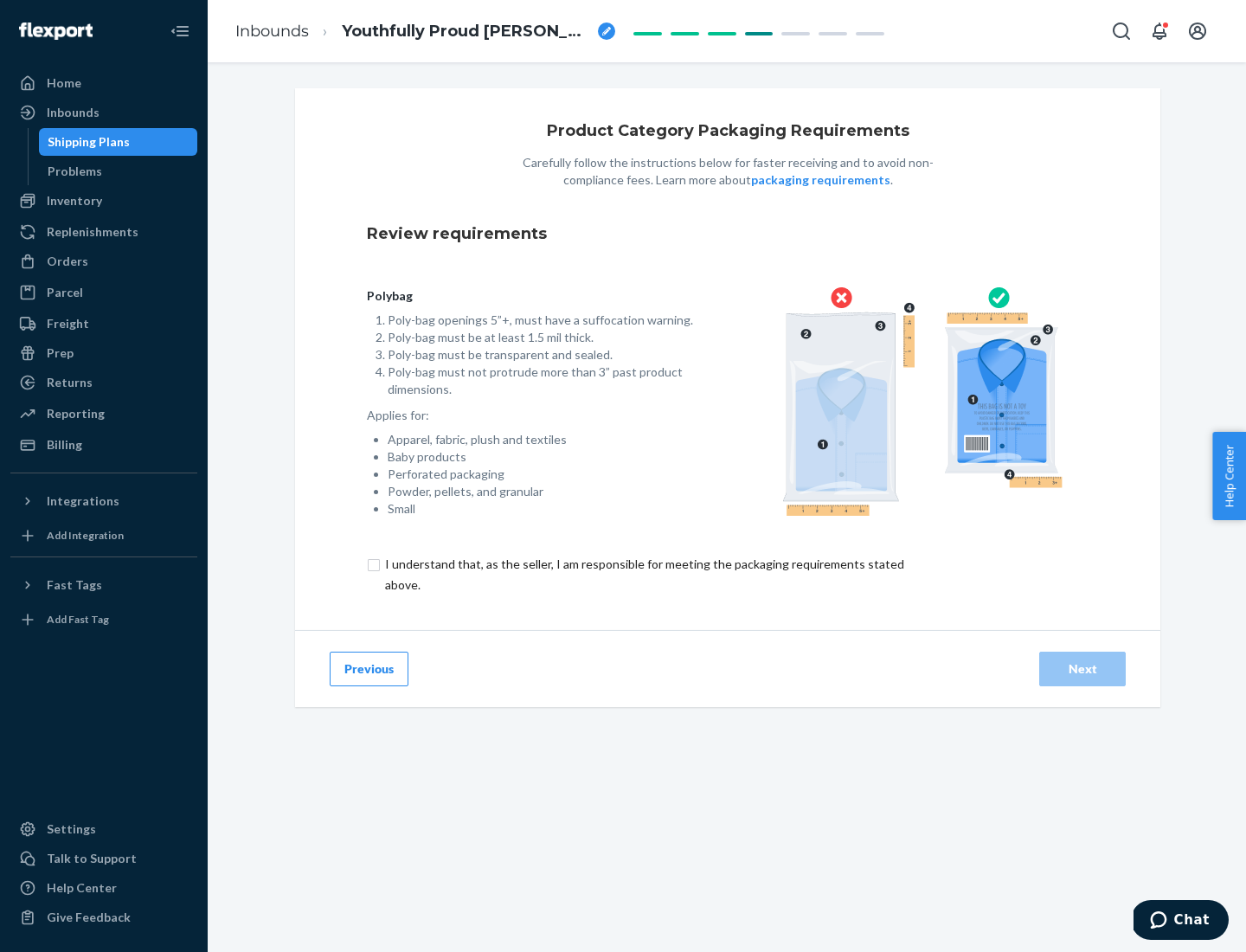
click at [643, 574] on input "checkbox" at bounding box center [654, 575] width 575 height 41
checkbox input "true"
click at [1083, 668] on div "Next" at bounding box center [1083, 668] width 57 height 17
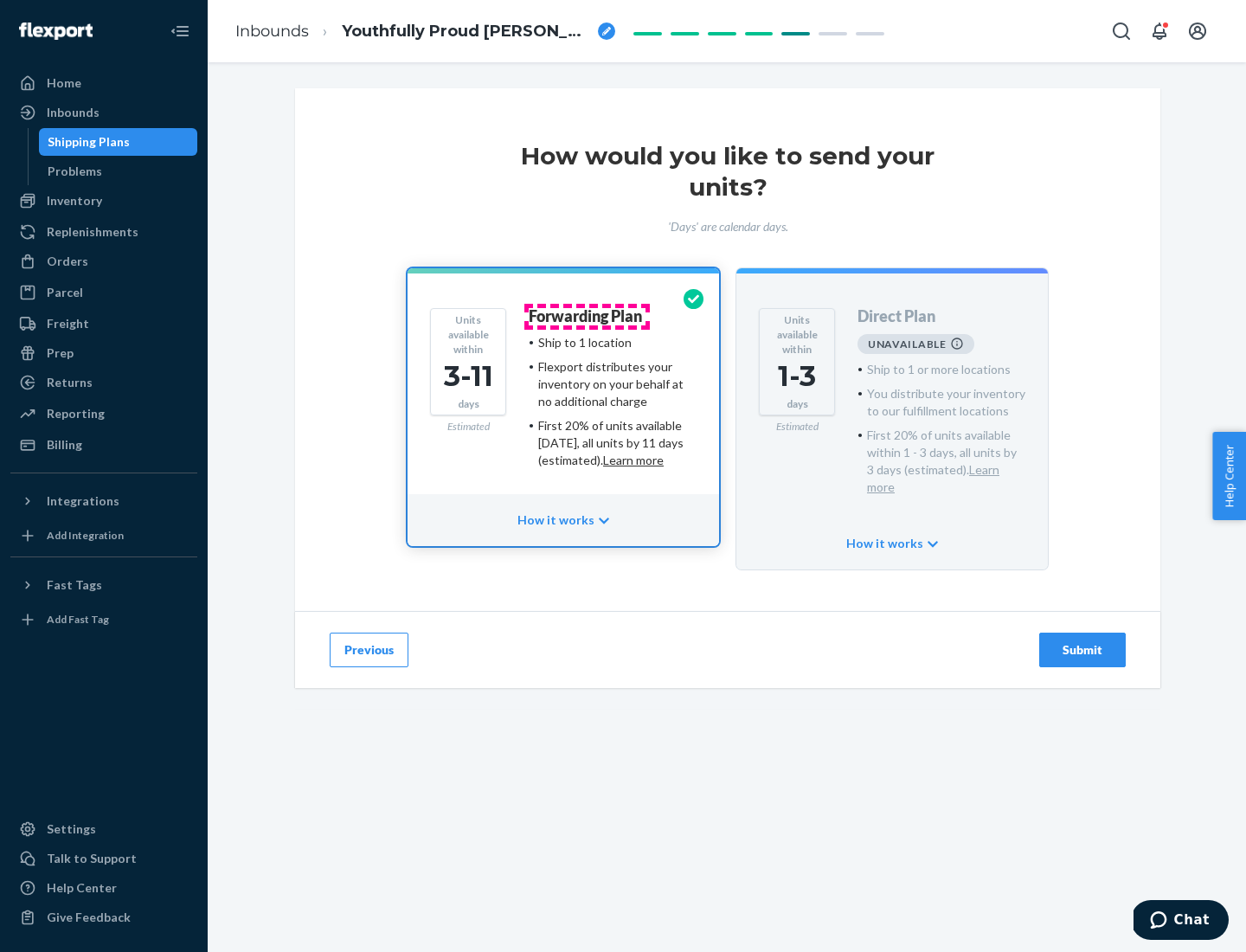
click at [586, 316] on h4 "Forwarding Plan" at bounding box center [585, 316] width 113 height 17
click at [1083, 641] on div "Submit" at bounding box center [1083, 649] width 57 height 17
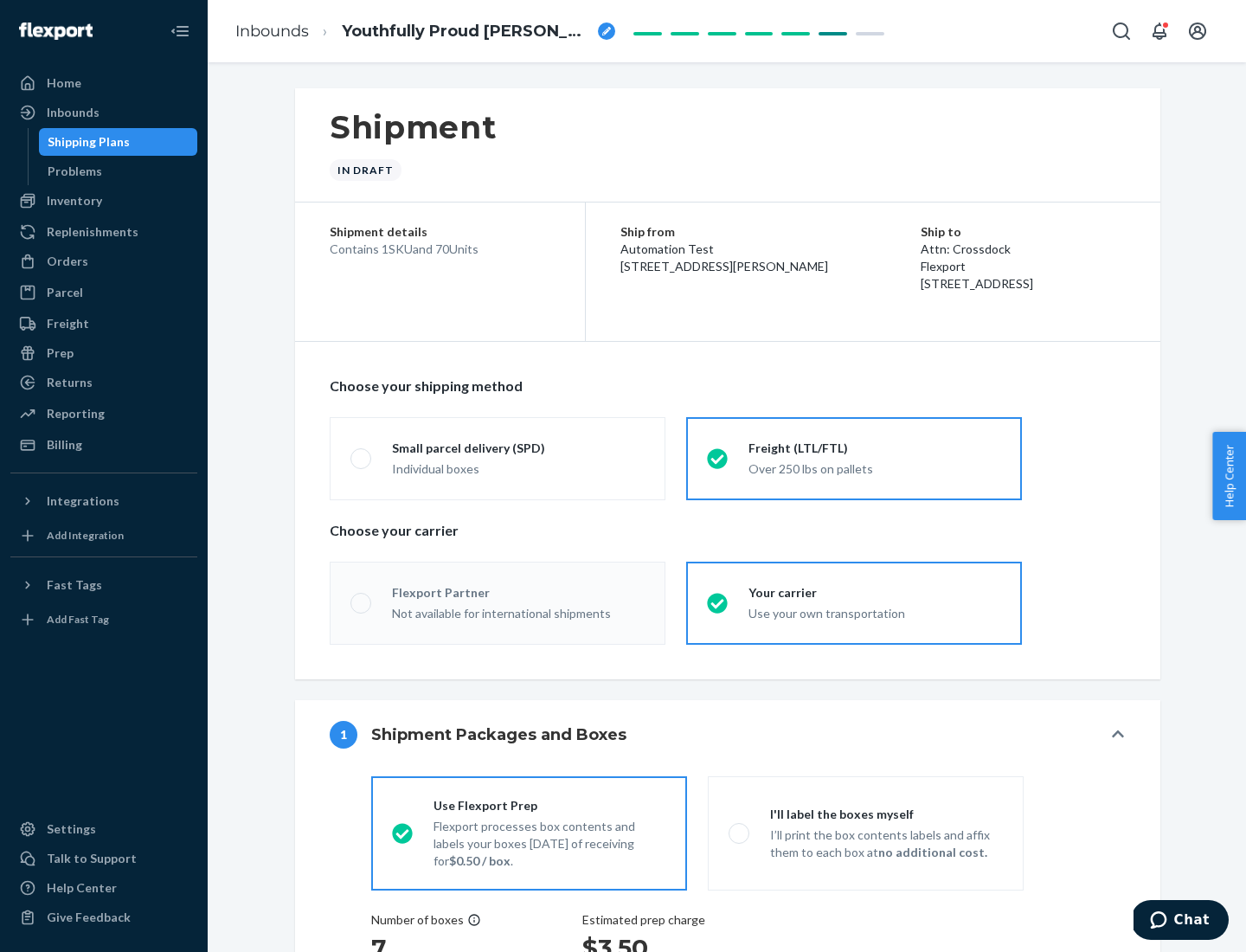
radio input "true"
radio input "false"
radio input "true"
radio input "false"
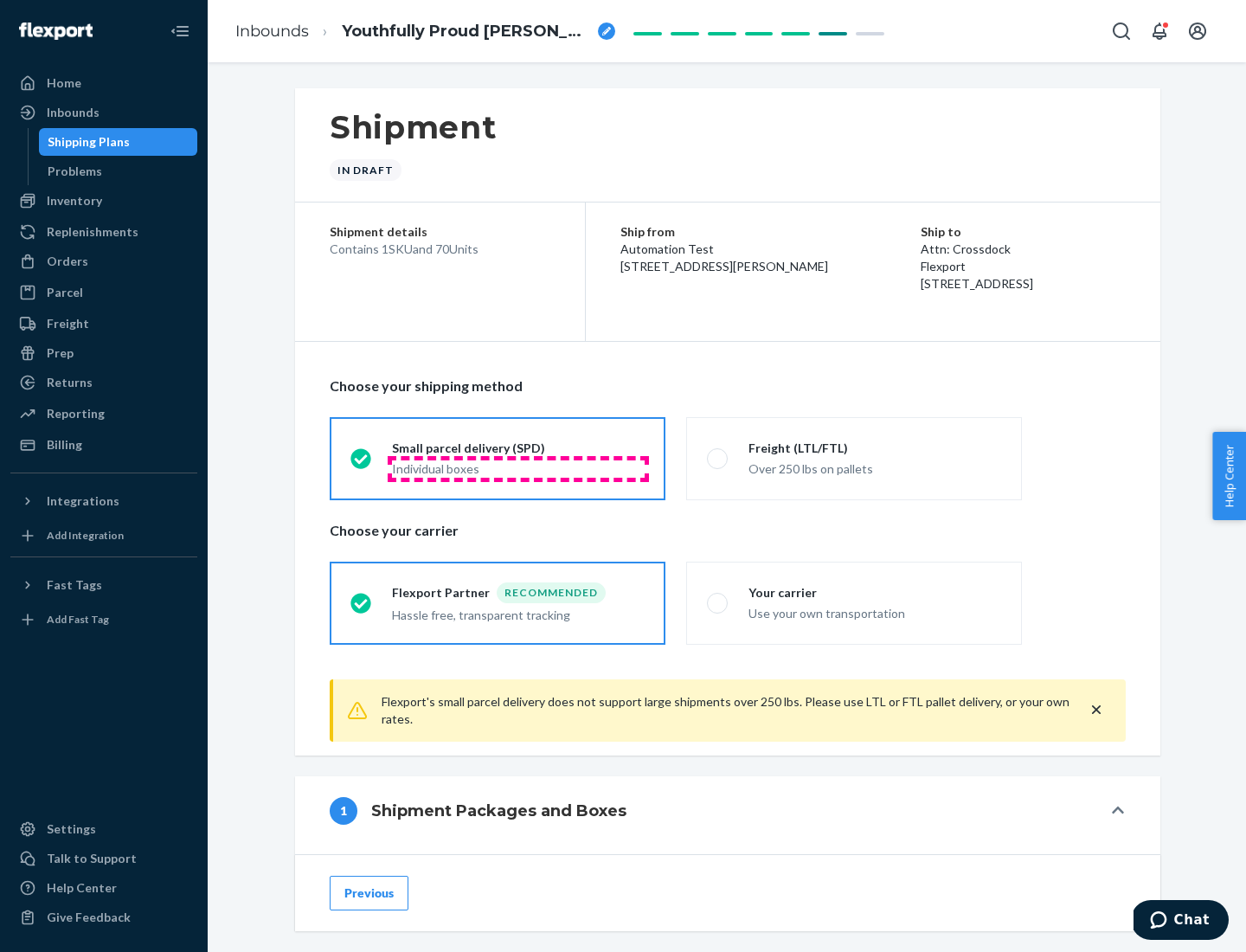
click at [518, 468] on div "Individual boxes" at bounding box center [518, 469] width 253 height 17
click at [361, 463] on input "Small parcel delivery (SPD) Individual boxes" at bounding box center [356, 458] width 12 height 12
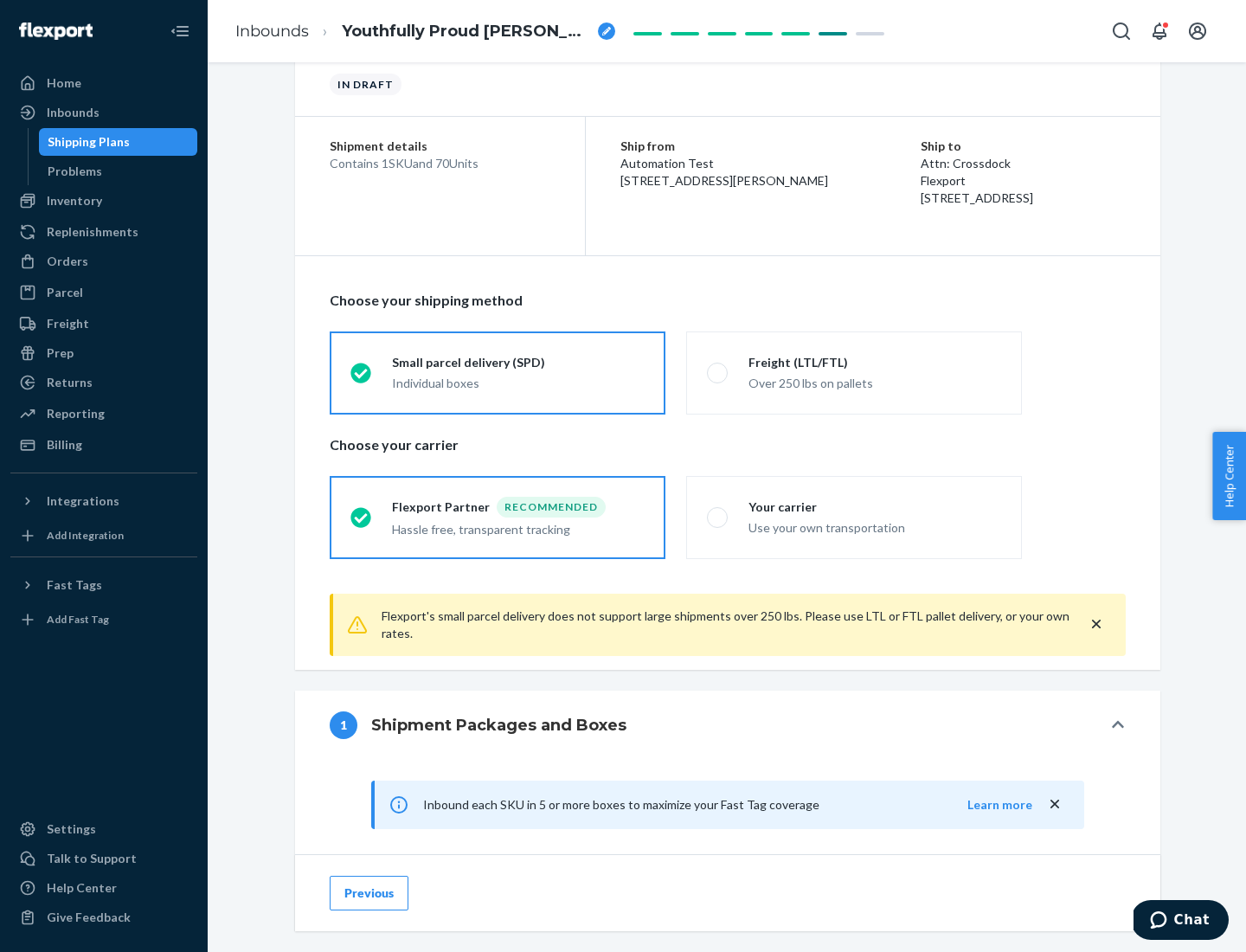
click at [518, 506] on div "Recommended" at bounding box center [551, 506] width 109 height 21
click at [361, 511] on input "Flexport Partner Recommended Hassle free, transparent tracking" at bounding box center [356, 516] width 12 height 12
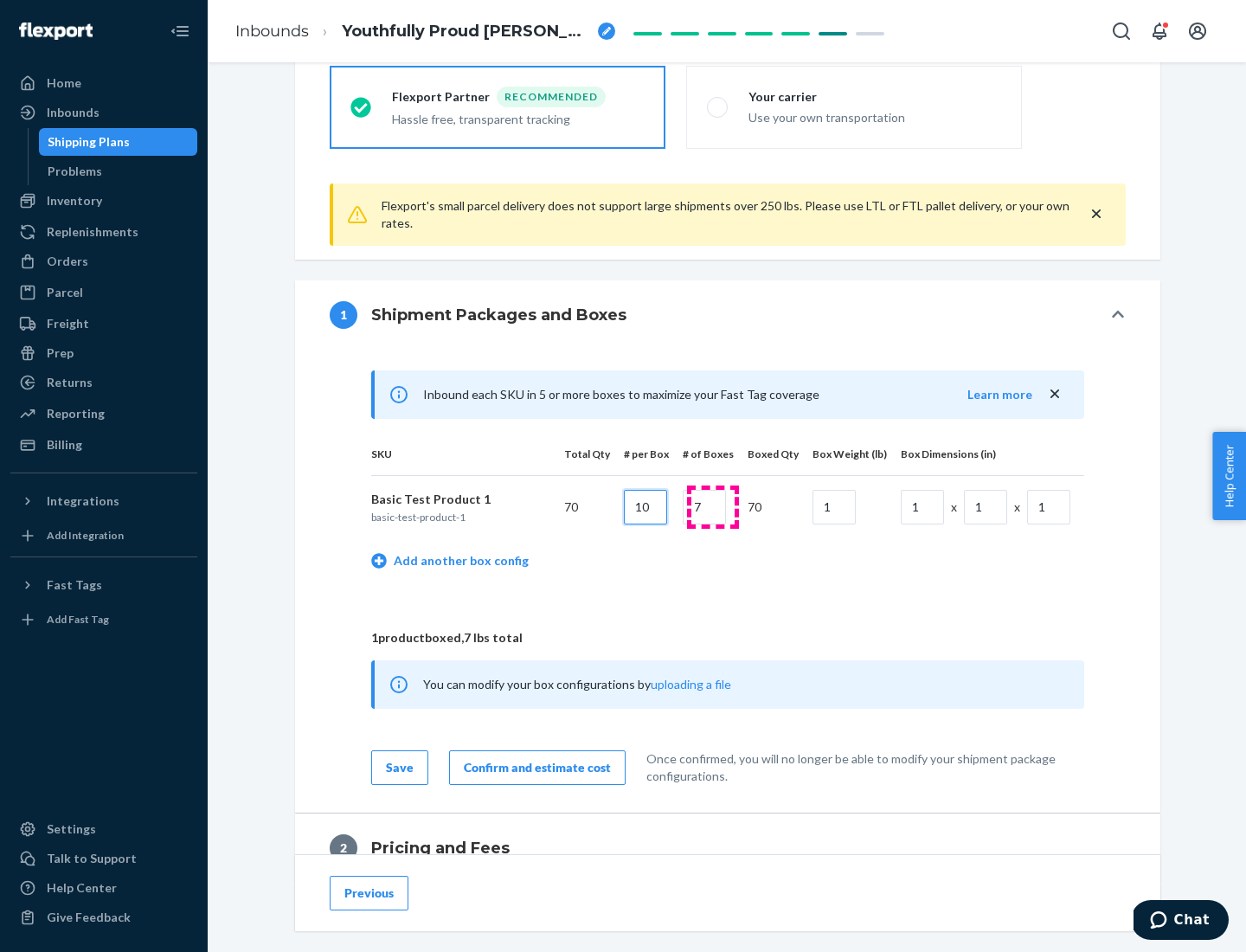
type input "10"
type input "7"
type input "1"
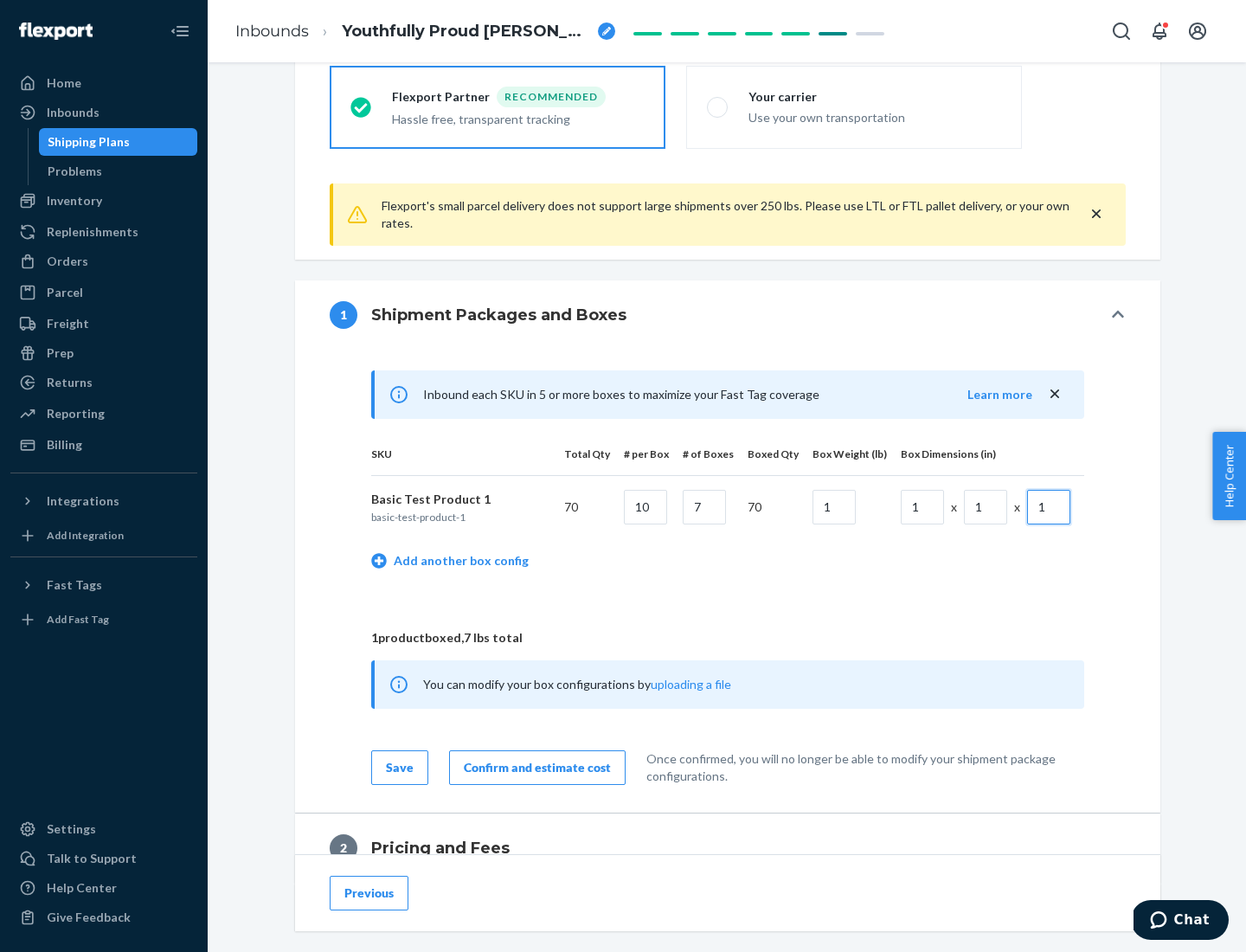
scroll to position [757, 0]
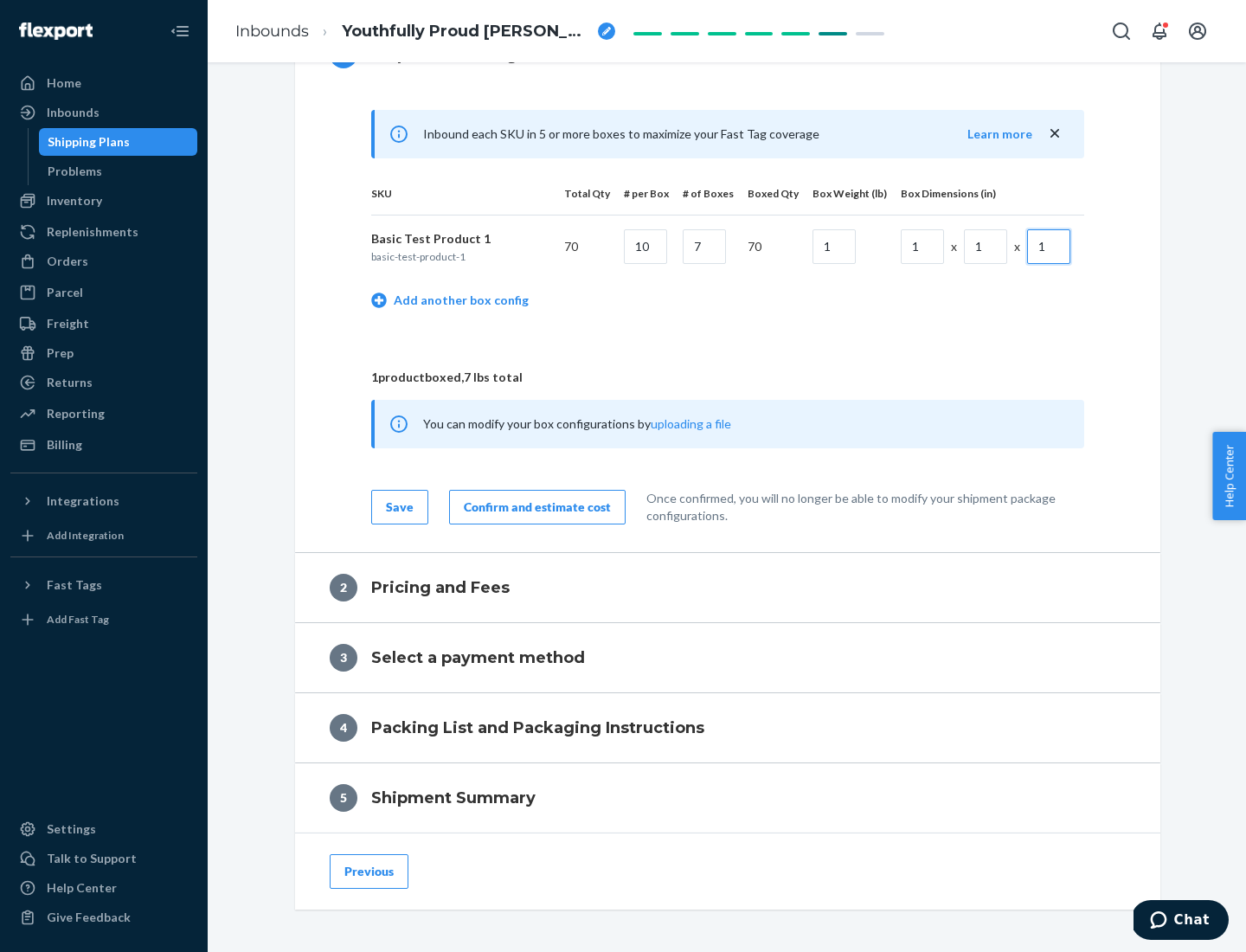
type input "1"
click at [534, 506] on div "Confirm and estimate cost" at bounding box center [537, 506] width 147 height 17
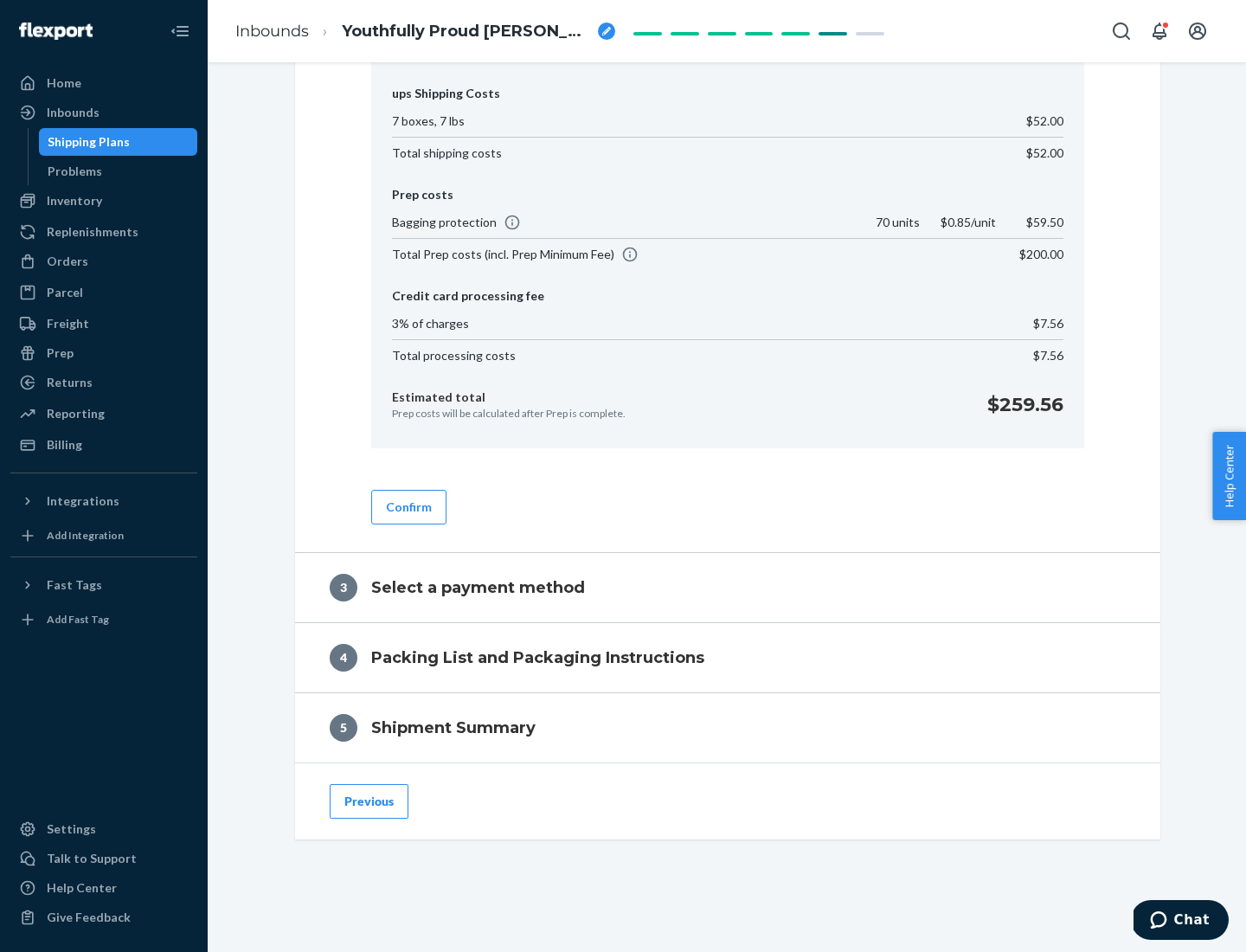
click at [408, 506] on button "Confirm" at bounding box center [409, 506] width 75 height 35
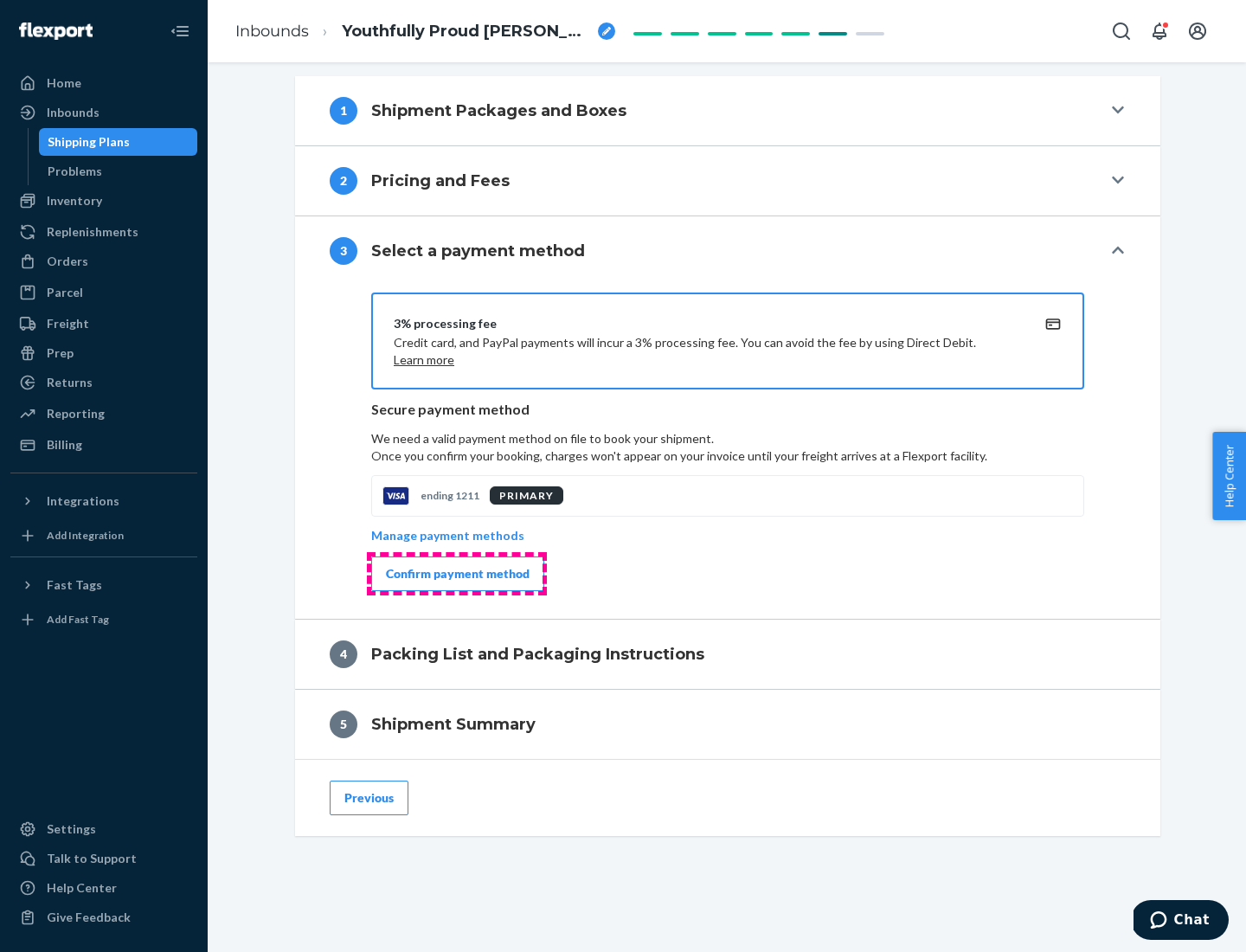
click at [456, 574] on div "Confirm payment method" at bounding box center [458, 573] width 143 height 17
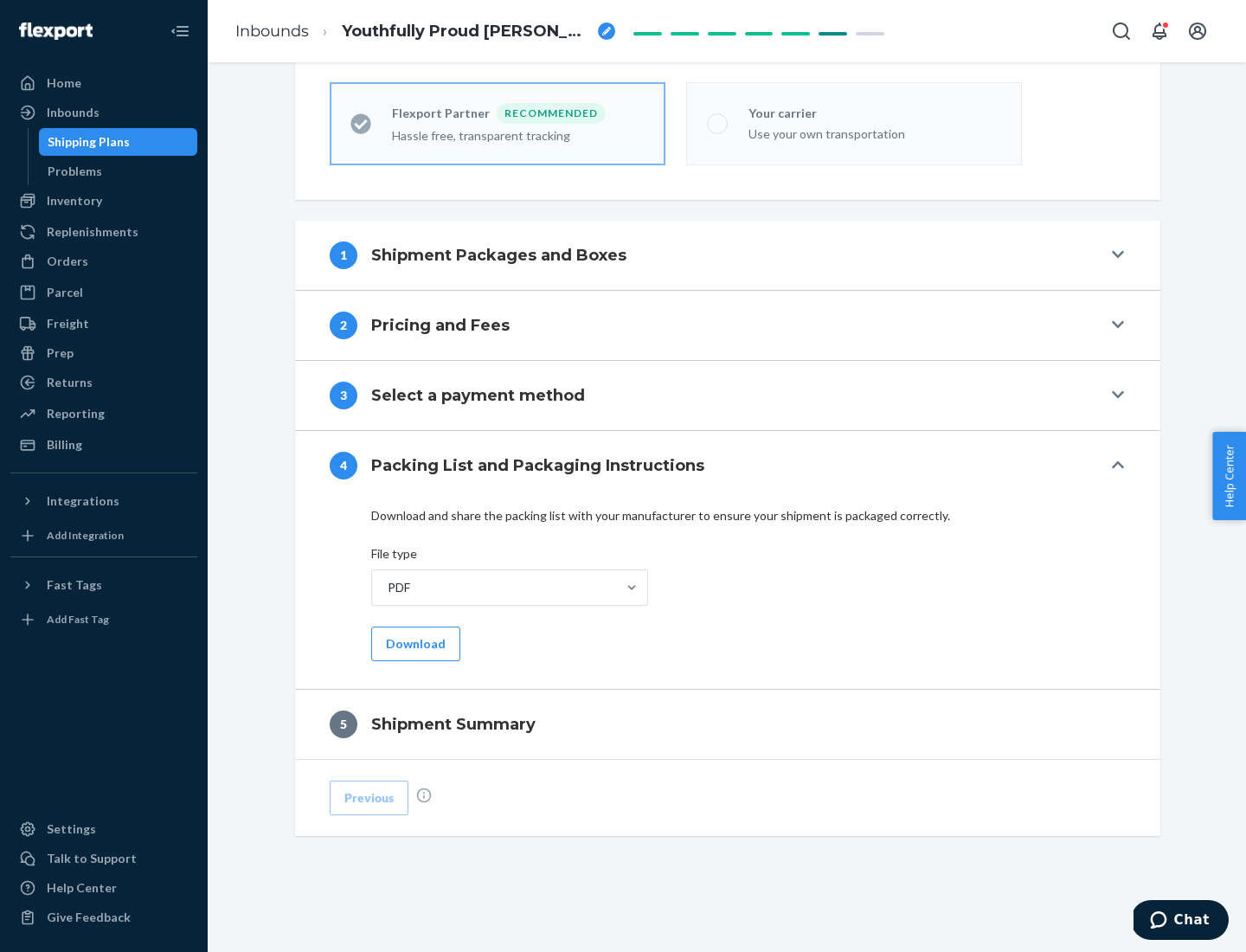
click at [413, 643] on button "Download" at bounding box center [415, 644] width 89 height 35
